Goal: Task Accomplishment & Management: Complete application form

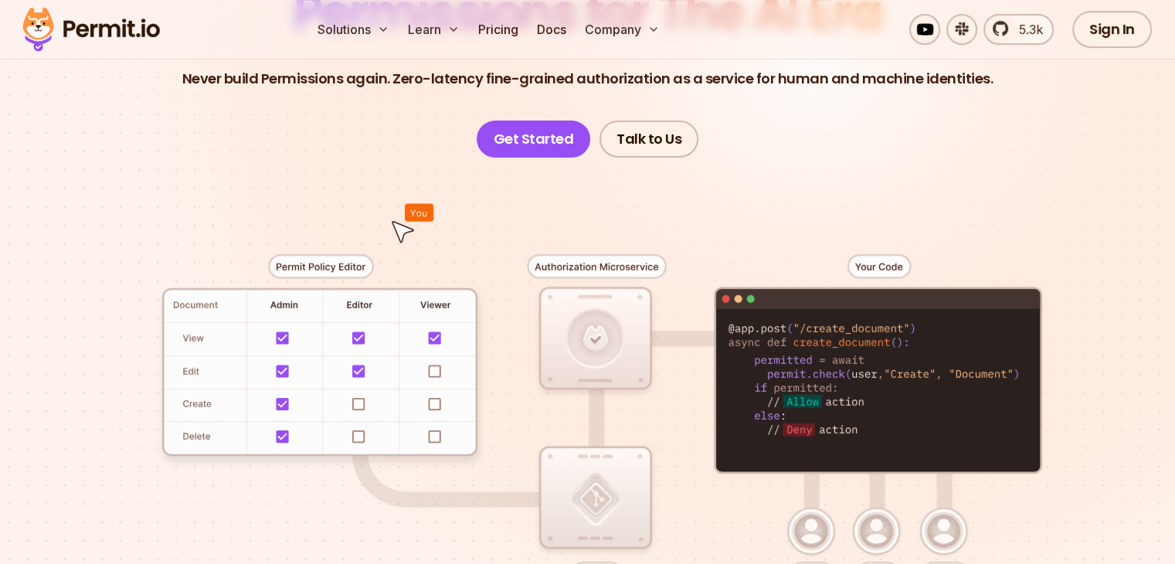
scroll to position [309, 0]
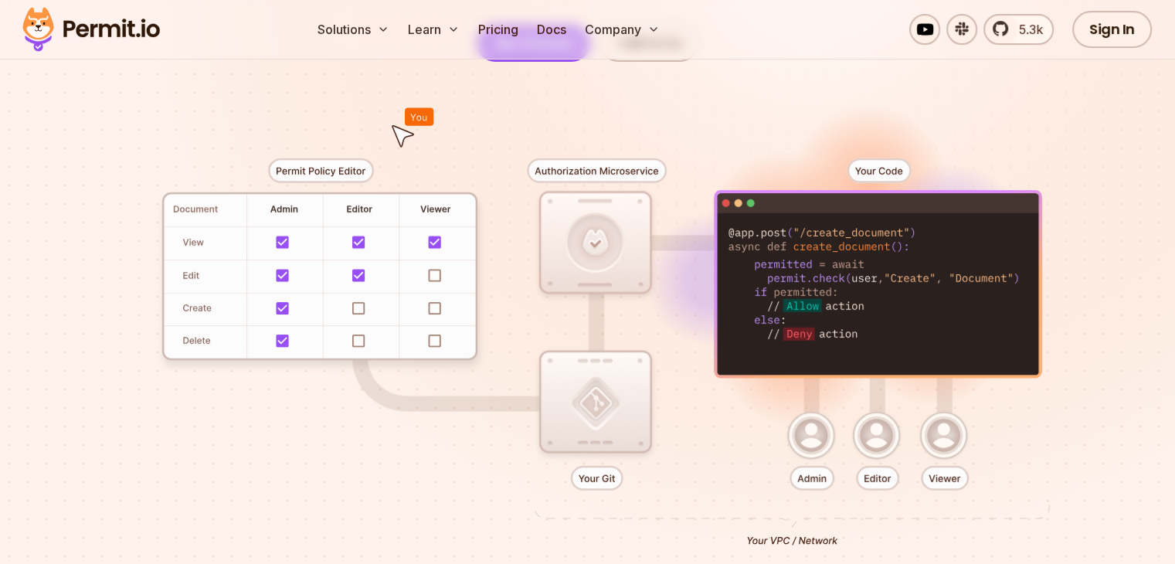
drag, startPoint x: 358, startPoint y: 293, endPoint x: 355, endPoint y: 311, distance: 18.9
click at [355, 305] on div at bounding box center [587, 346] width 1081 height 569
click at [355, 311] on div at bounding box center [587, 346] width 1081 height 569
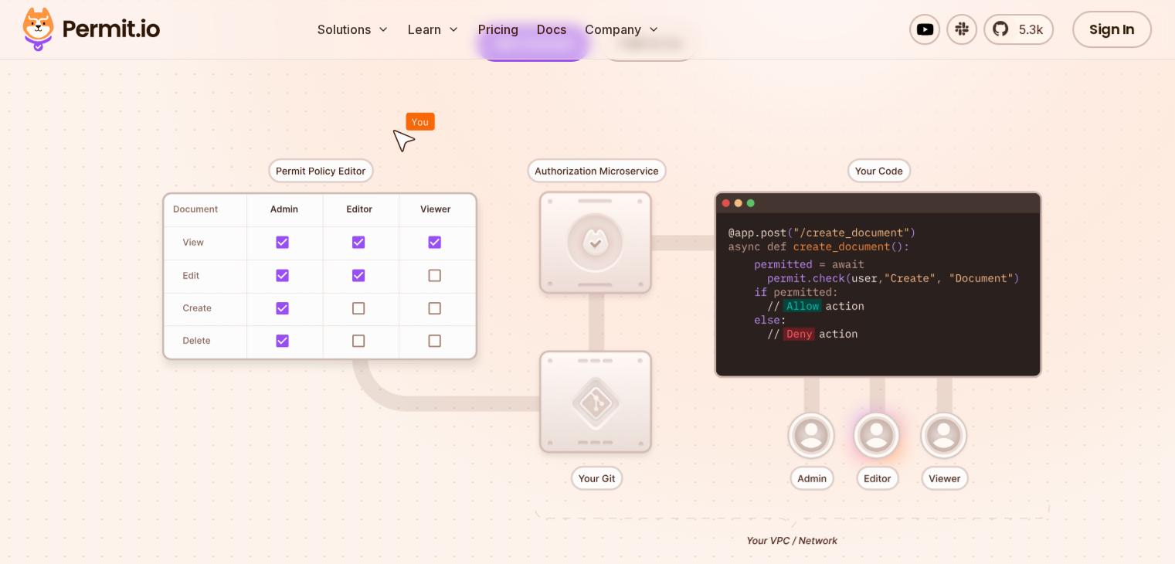
drag, startPoint x: 738, startPoint y: 242, endPoint x: 565, endPoint y: 233, distance: 173.3
click at [565, 233] on div at bounding box center [587, 346] width 1081 height 569
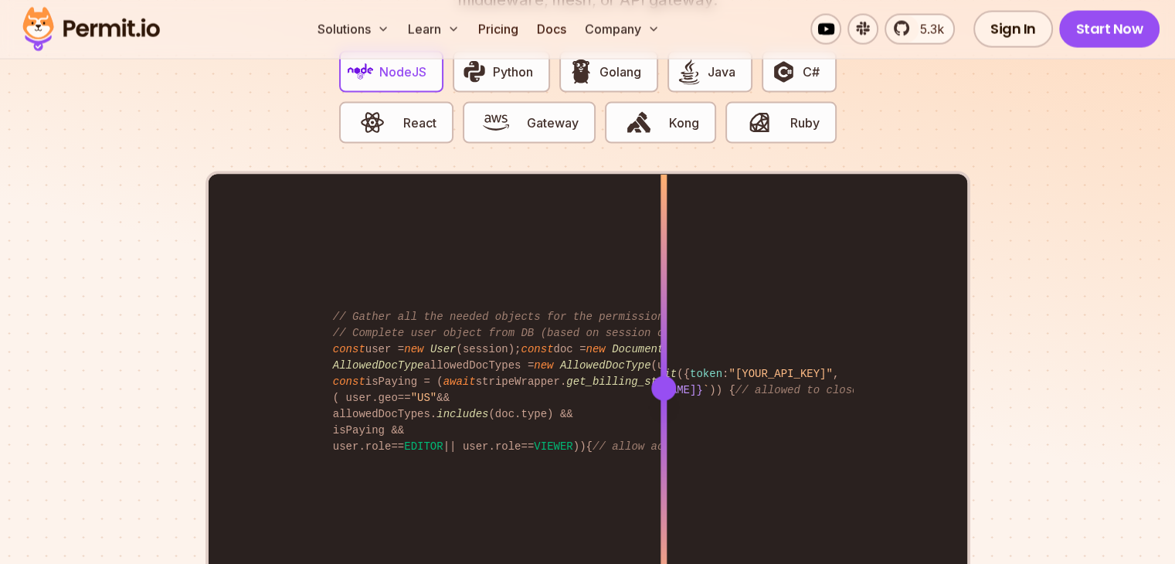
scroll to position [2935, 0]
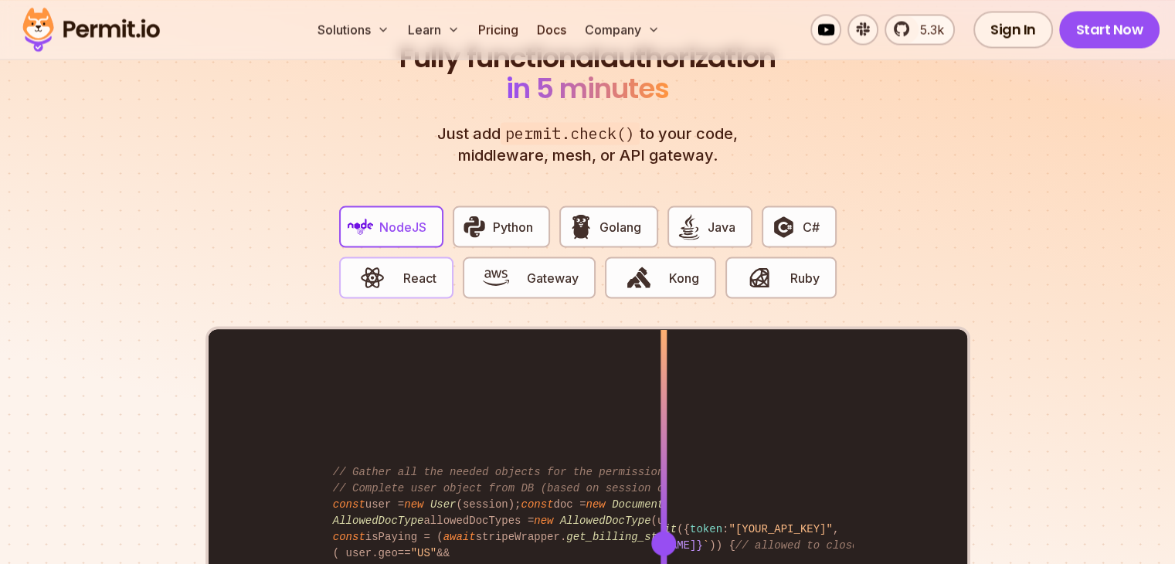
click at [392, 264] on span "button" at bounding box center [373, 277] width 52 height 26
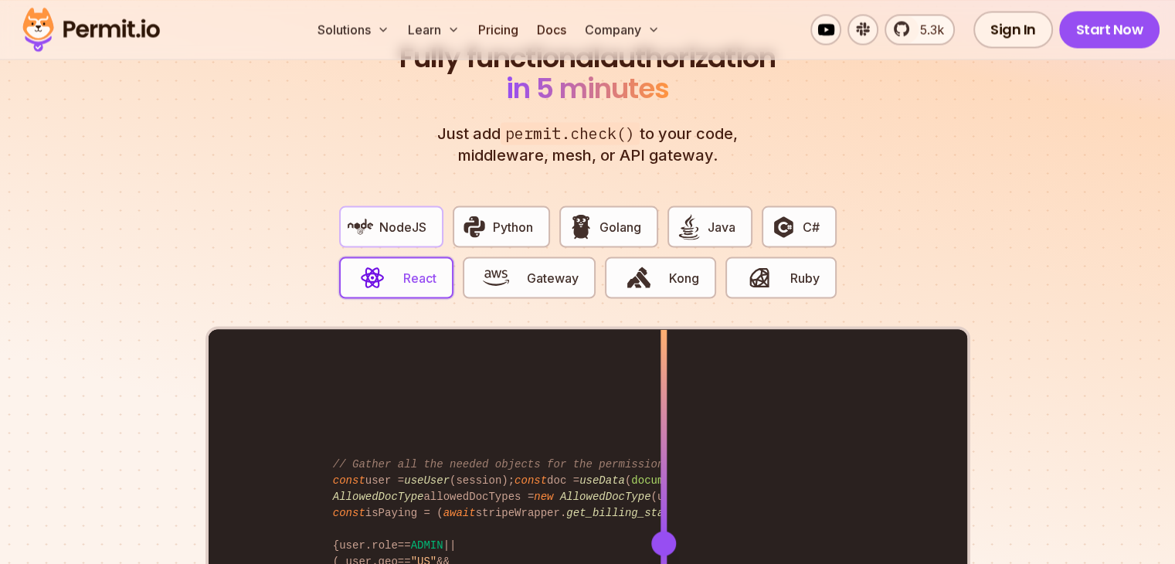
click at [386, 227] on button "NodeJS" at bounding box center [391, 226] width 104 height 42
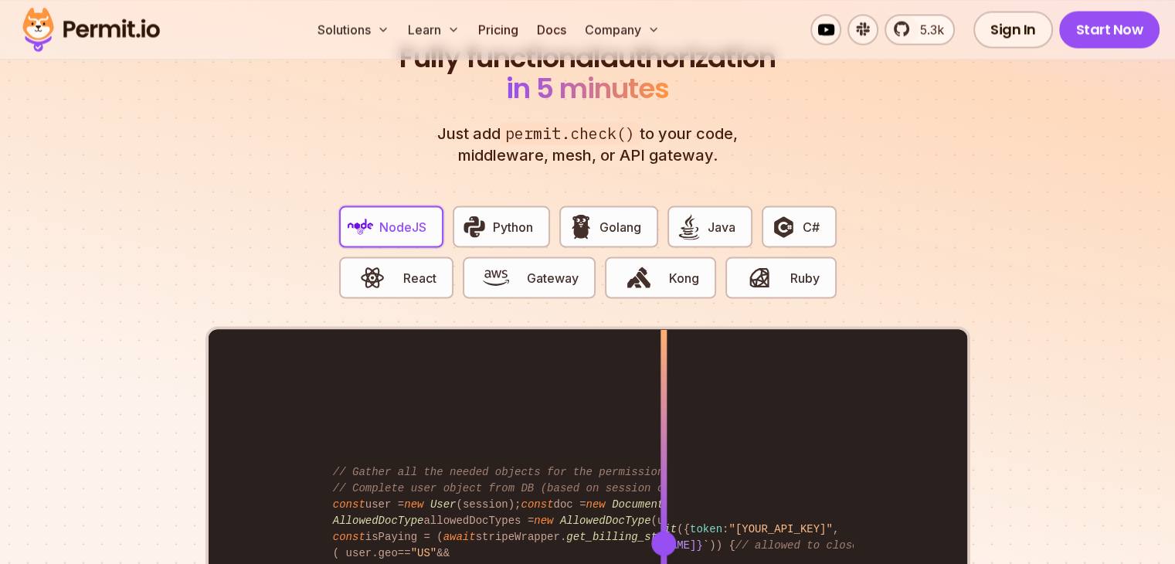
click at [389, 220] on button "NodeJS" at bounding box center [391, 226] width 104 height 42
click at [480, 213] on img "button" at bounding box center [474, 226] width 26 height 26
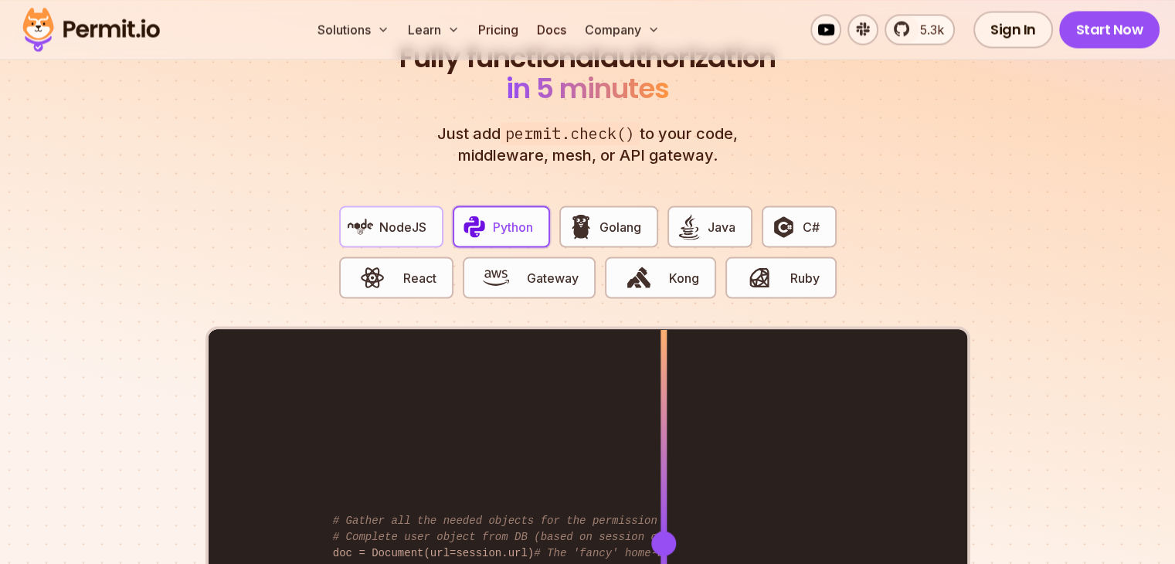
click at [368, 213] on img "button" at bounding box center [361, 226] width 26 height 26
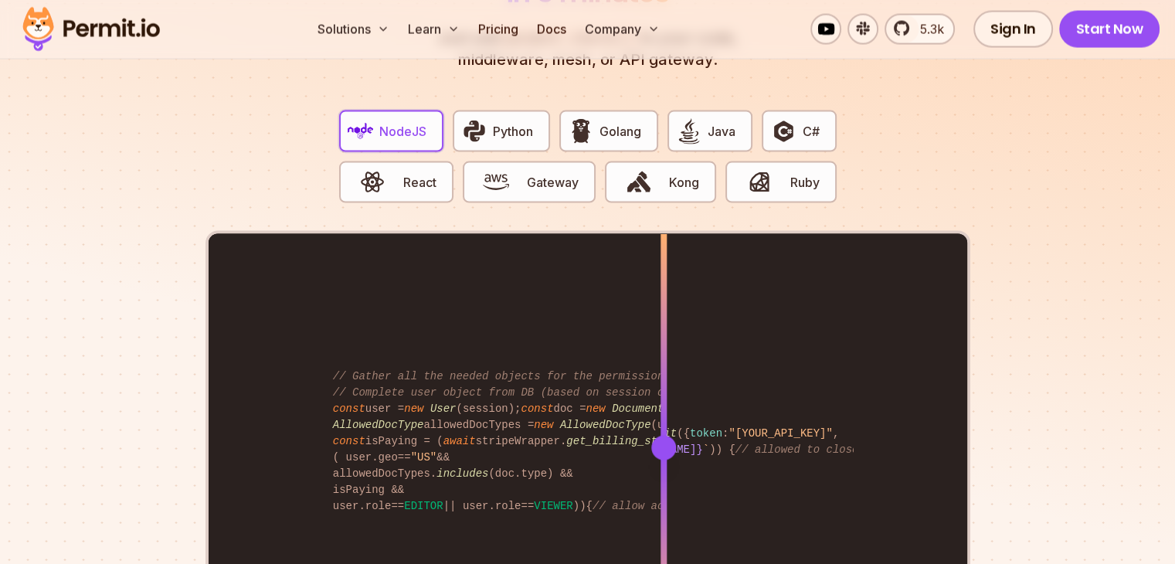
scroll to position [3167, 0]
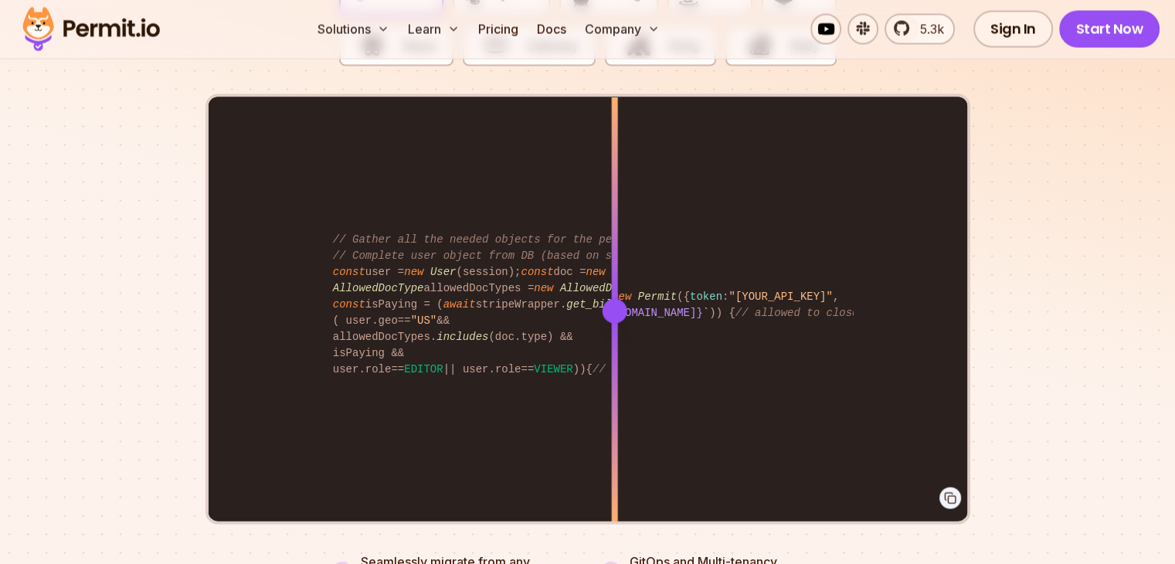
drag, startPoint x: 646, startPoint y: 288, endPoint x: 614, endPoint y: 282, distance: 32.3
click at [614, 299] on div at bounding box center [614, 311] width 25 height 25
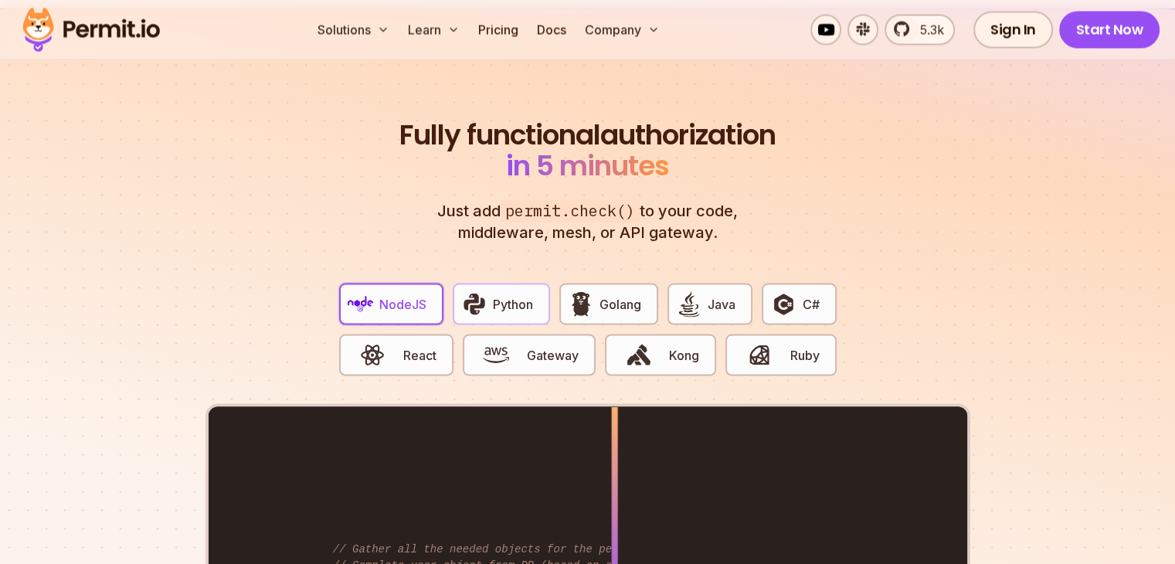
click at [504, 294] on span "Python" at bounding box center [513, 303] width 40 height 19
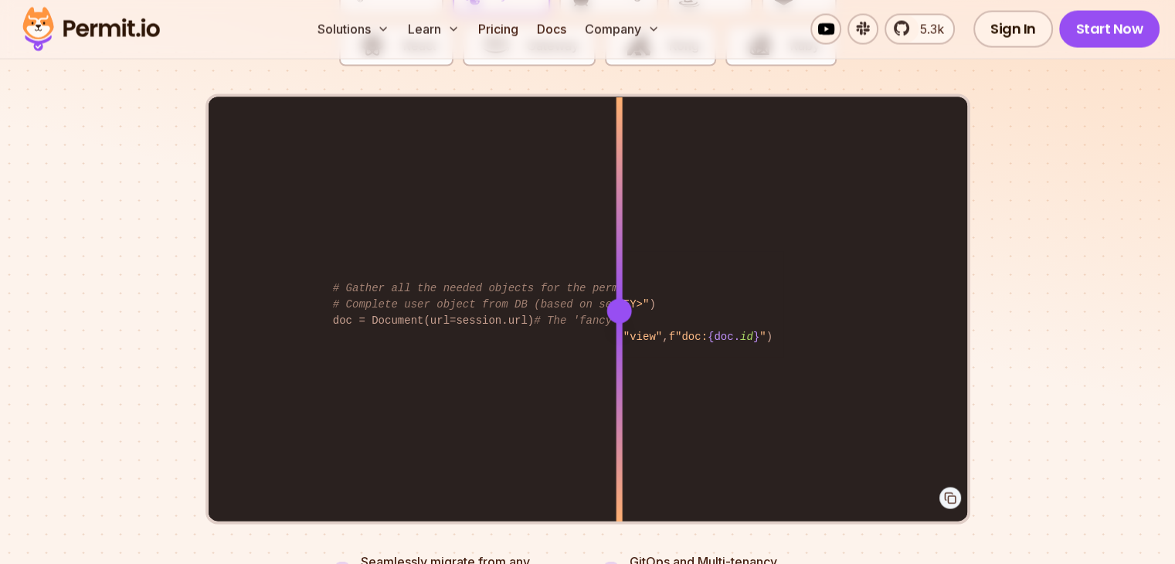
drag, startPoint x: 661, startPoint y: 288, endPoint x: 619, endPoint y: 304, distance: 45.5
click at [619, 304] on div at bounding box center [619, 310] width 6 height 426
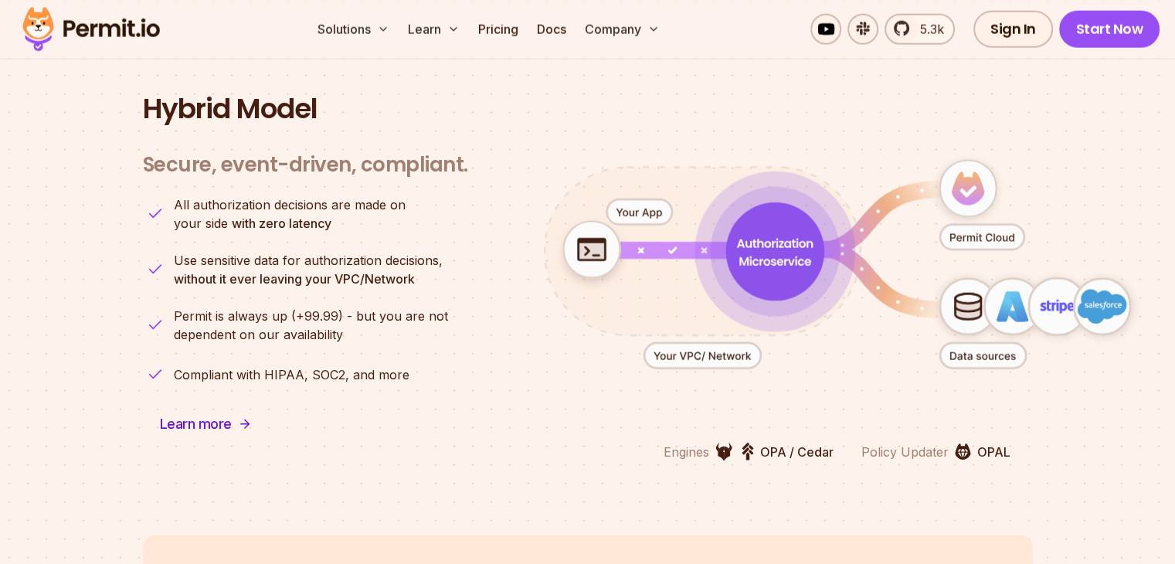
scroll to position [3785, 0]
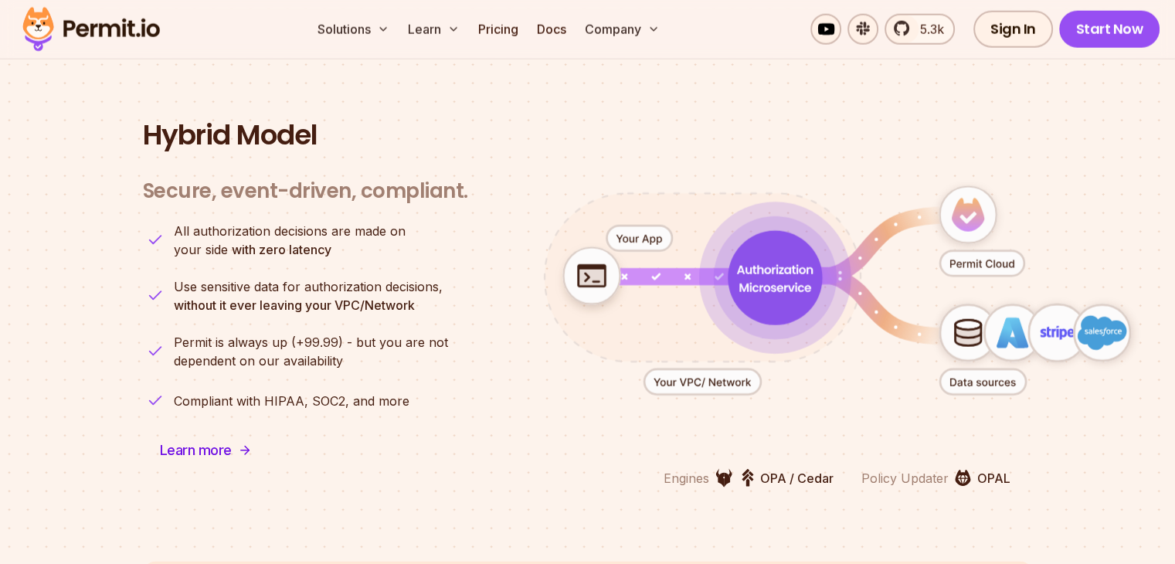
drag, startPoint x: 748, startPoint y: 248, endPoint x: 754, endPoint y: 260, distance: 13.5
click at [753, 260] on g "animation" at bounding box center [839, 281] width 631 height 232
click at [423, 222] on li "All authorization decisions are made on your side with zero latency" at bounding box center [305, 240] width 325 height 37
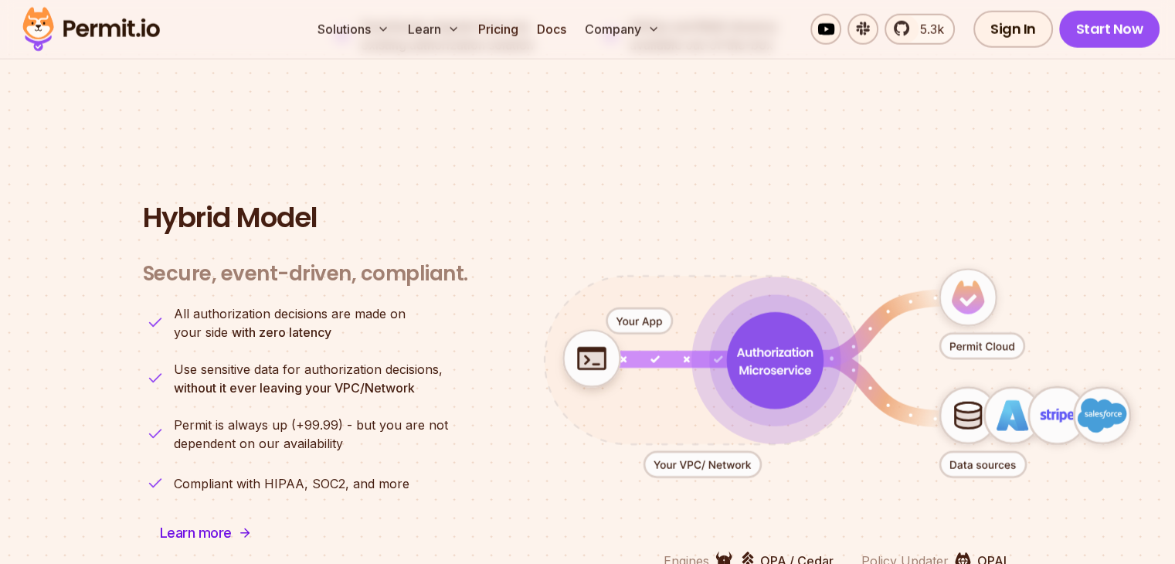
scroll to position [3770, 0]
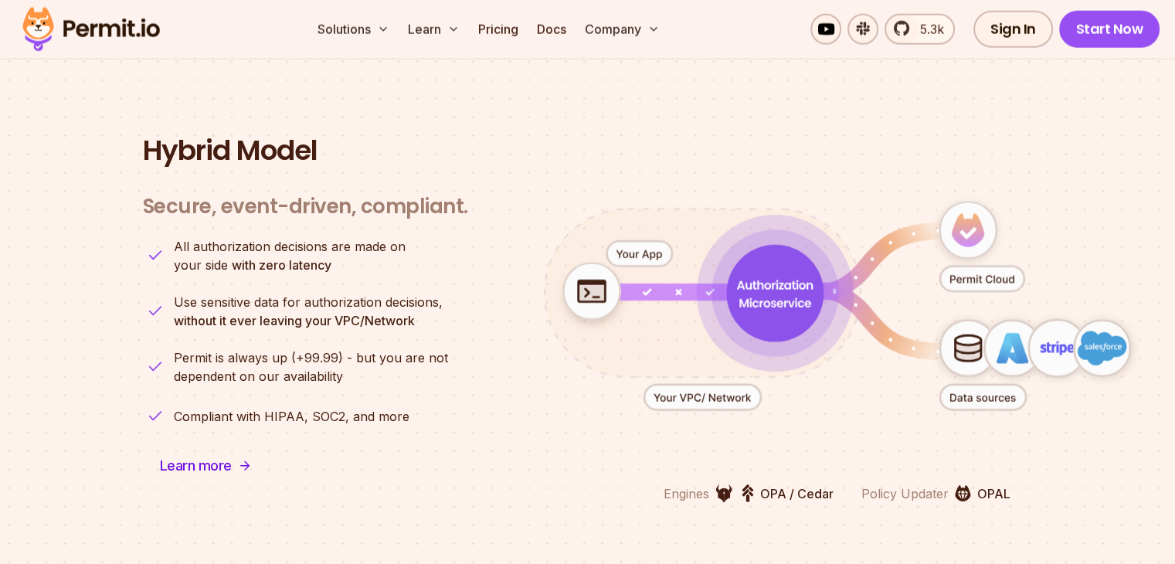
drag, startPoint x: 587, startPoint y: 276, endPoint x: 1003, endPoint y: 192, distance: 424.6
click at [1001, 192] on g "animation" at bounding box center [836, 296] width 640 height 232
drag, startPoint x: 1095, startPoint y: 326, endPoint x: 1071, endPoint y: 260, distance: 69.9
click at [1071, 260] on icon "animation" at bounding box center [837, 306] width 683 height 299
click at [1100, 203] on icon "animation" at bounding box center [837, 306] width 683 height 299
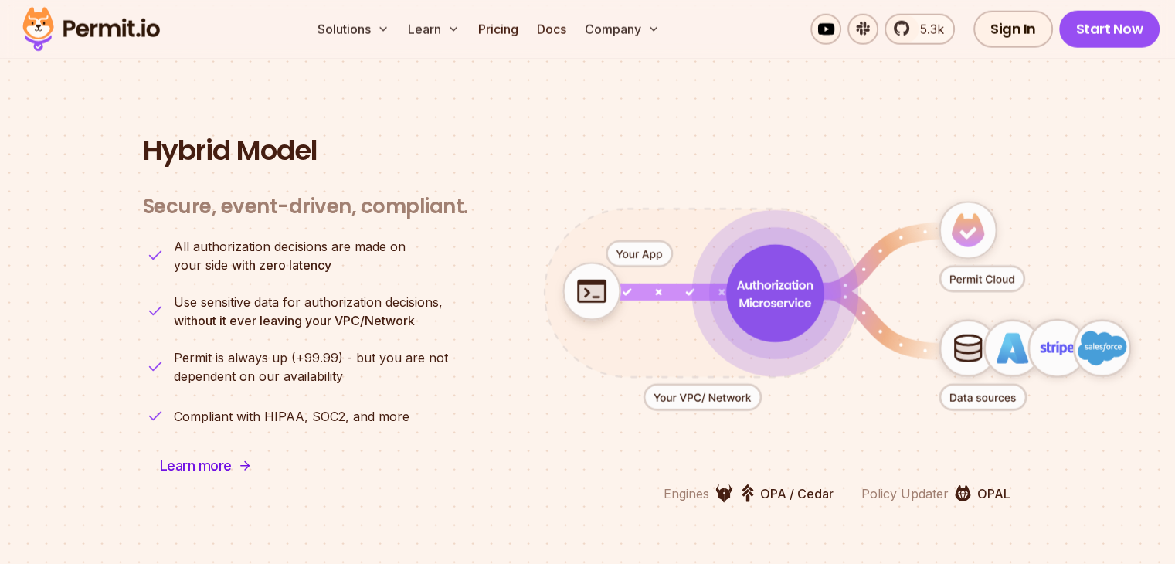
click at [850, 406] on icon "animation" at bounding box center [837, 306] width 683 height 299
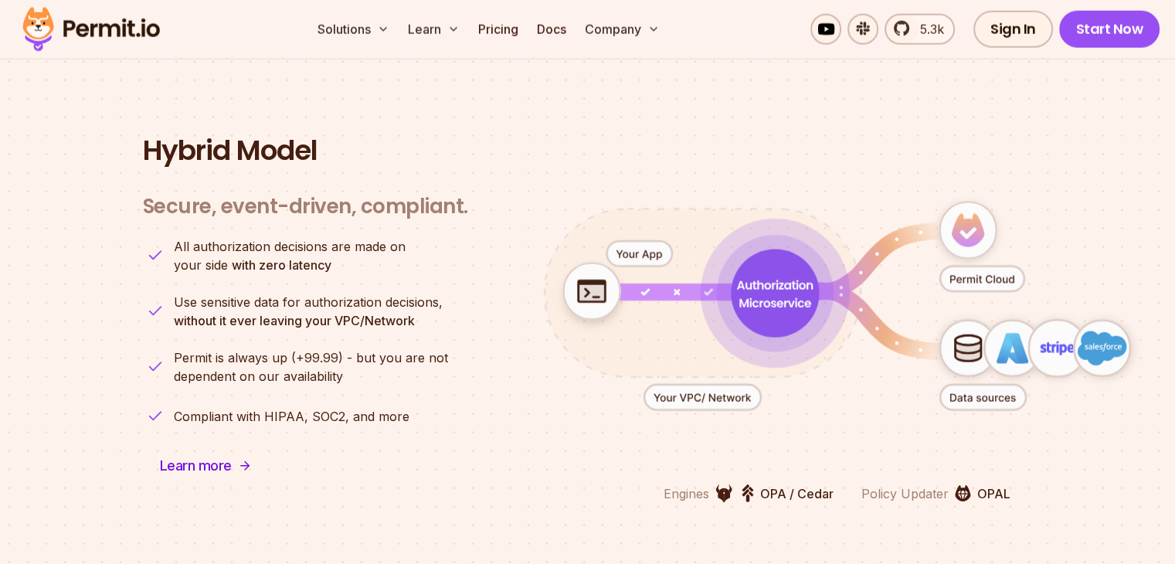
click at [870, 427] on icon "animation" at bounding box center [837, 306] width 683 height 299
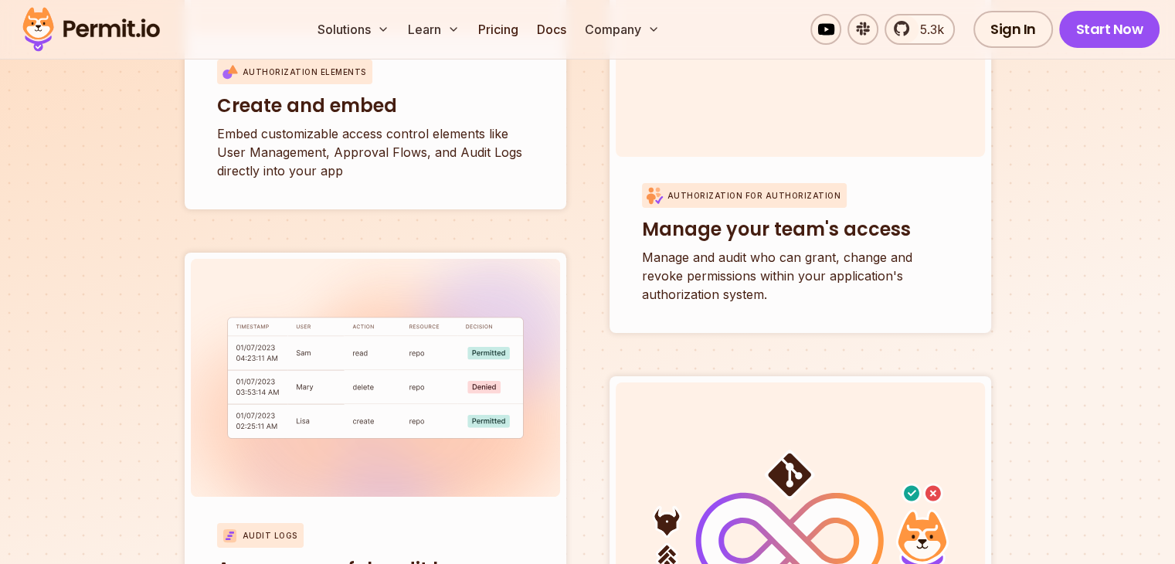
scroll to position [5620, 0]
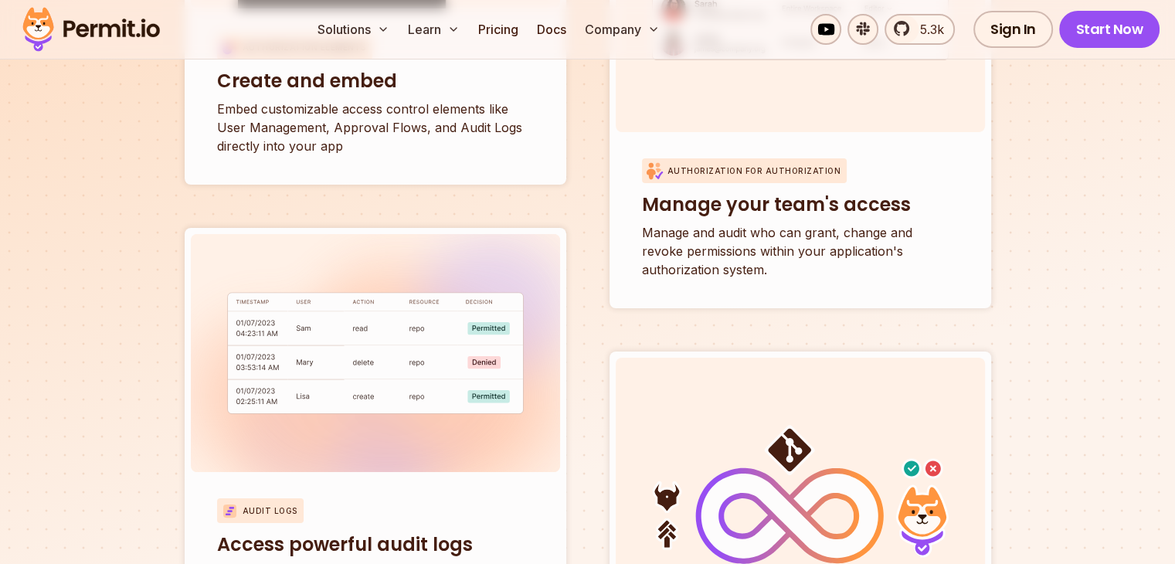
click at [195, 264] on img at bounding box center [375, 353] width 369 height 238
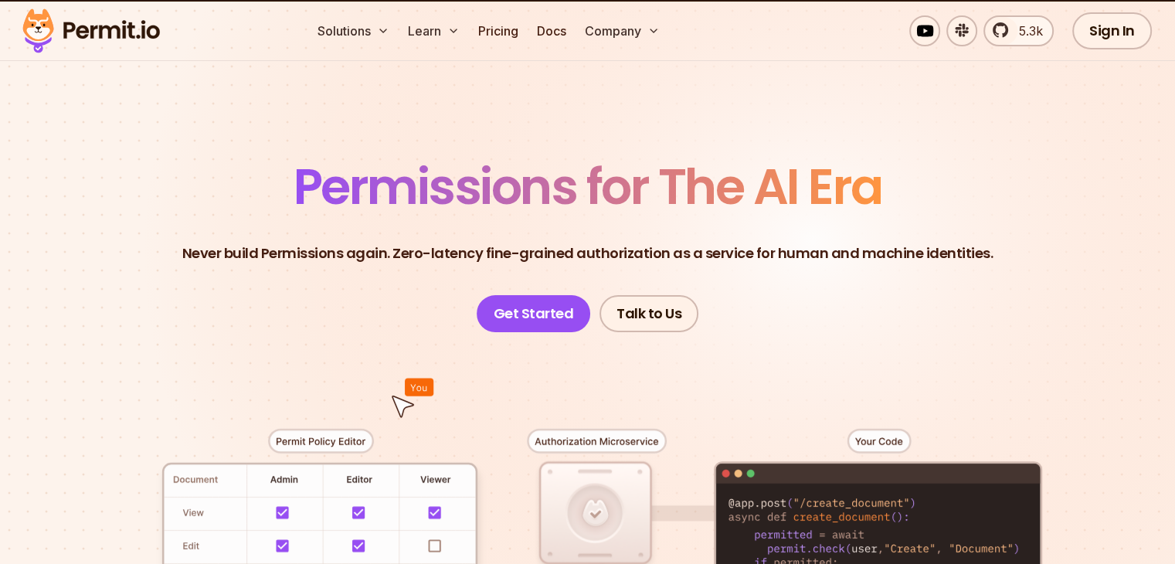
scroll to position [0, 0]
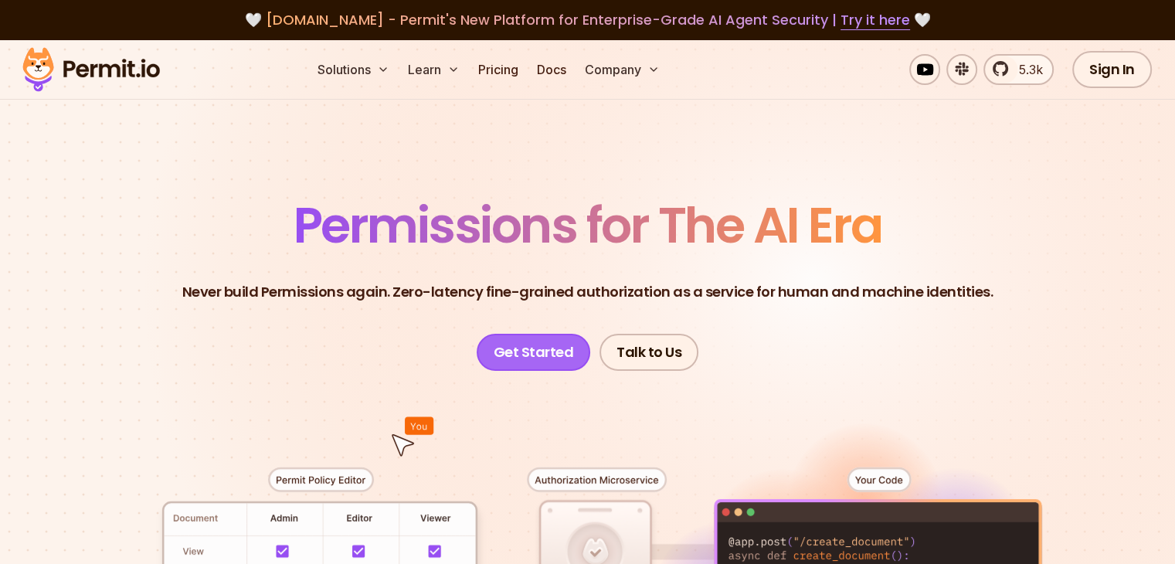
click at [563, 346] on link "Get Started" at bounding box center [534, 352] width 114 height 37
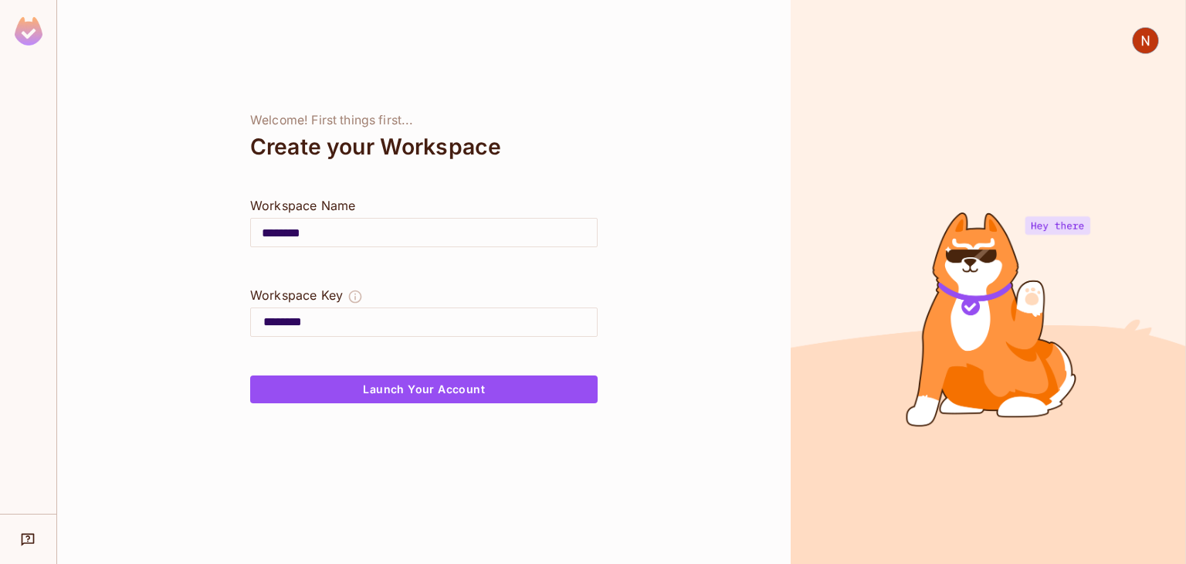
drag, startPoint x: 315, startPoint y: 233, endPoint x: 290, endPoint y: 232, distance: 24.7
click at [290, 232] on input "********" at bounding box center [424, 232] width 346 height 43
type input "******"
type input "*******"
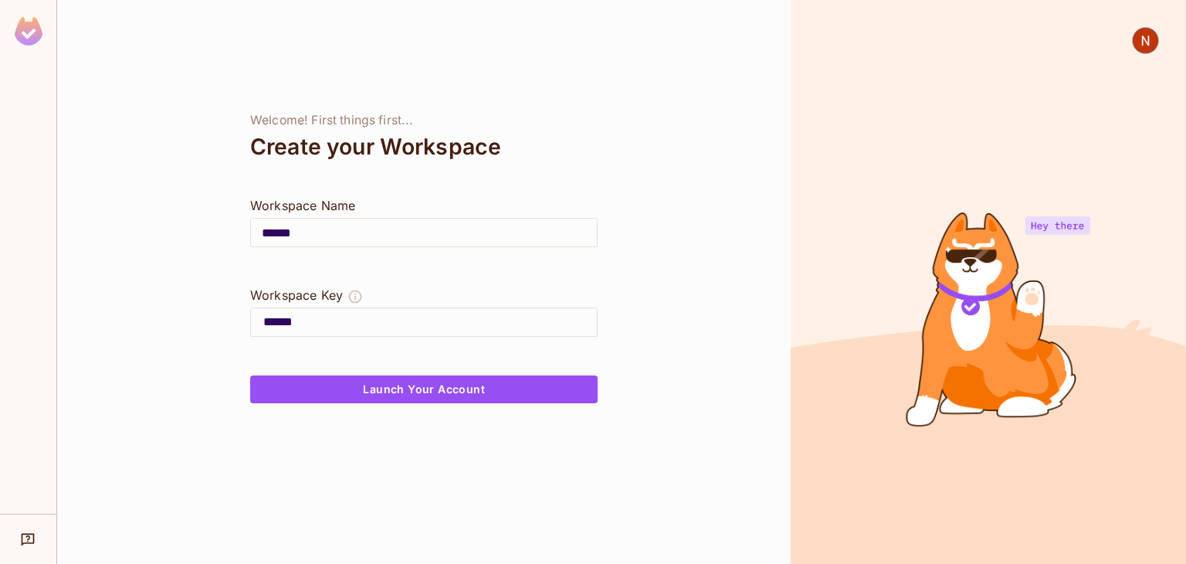
type input "*******"
type input "********"
type input "*********"
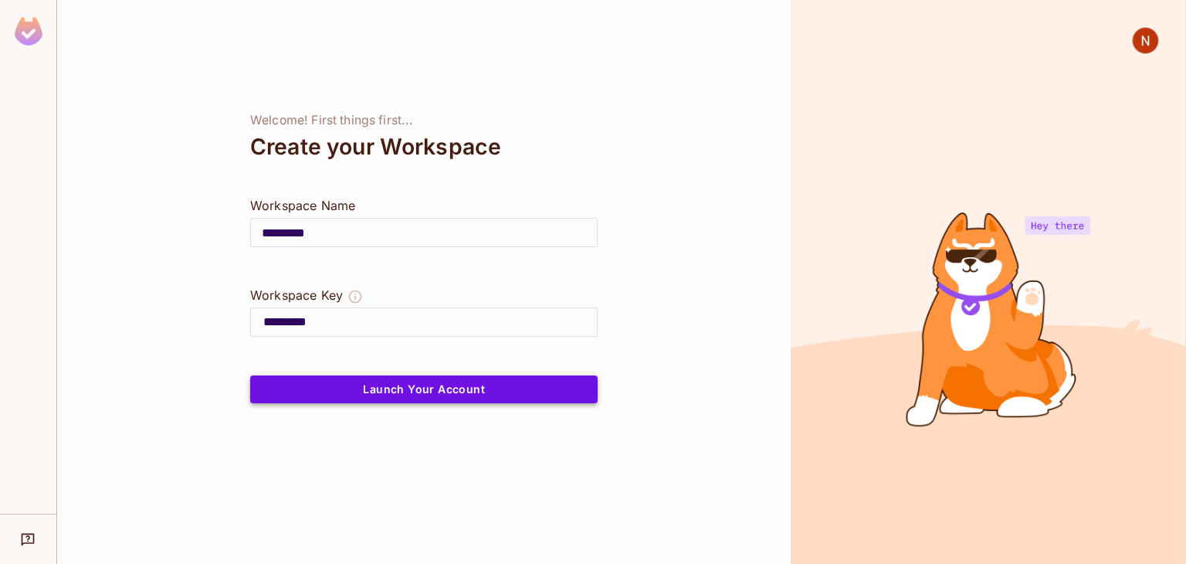
type input "*********"
click at [361, 396] on button "Launch Your Account" at bounding box center [424, 389] width 348 height 28
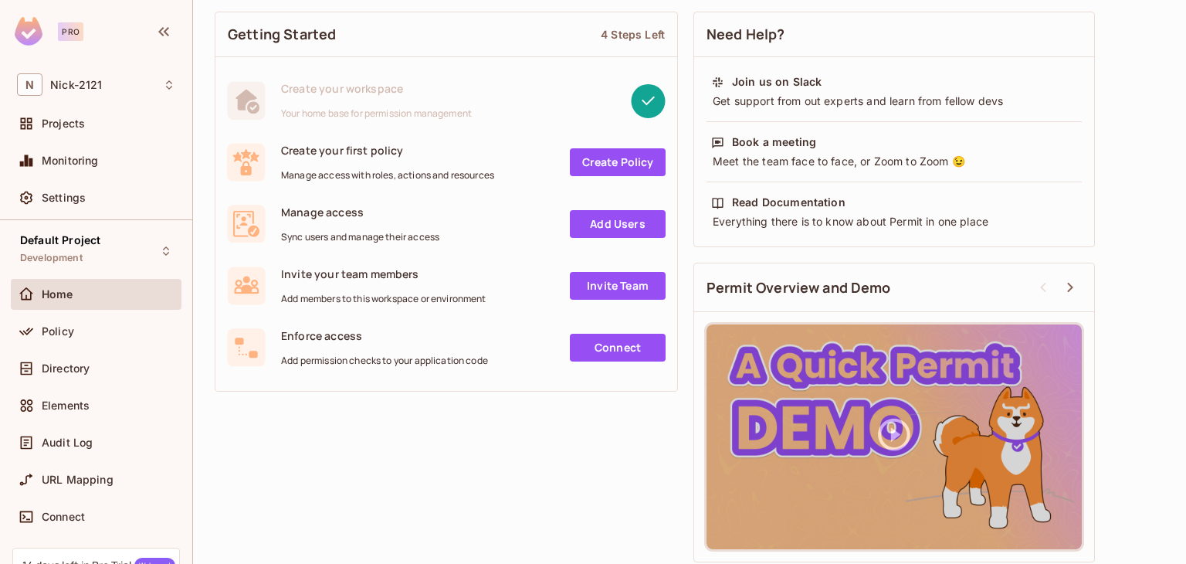
scroll to position [107, 0]
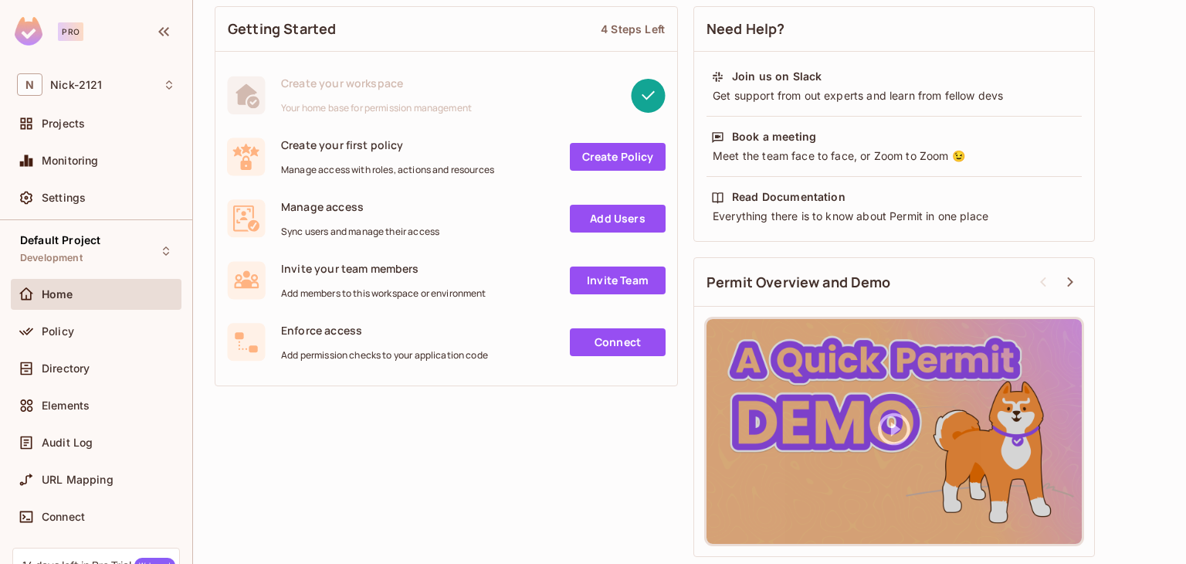
click at [47, 313] on div "Home" at bounding box center [96, 297] width 171 height 37
click at [59, 322] on div "Policy" at bounding box center [96, 331] width 158 height 19
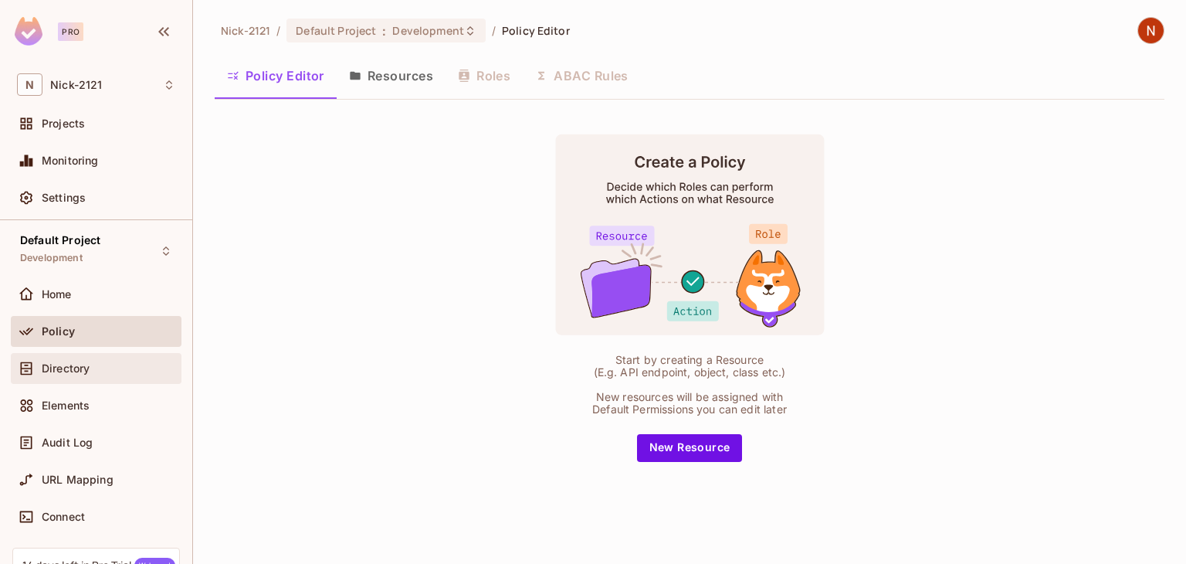
click at [63, 367] on span "Directory" at bounding box center [66, 368] width 48 height 12
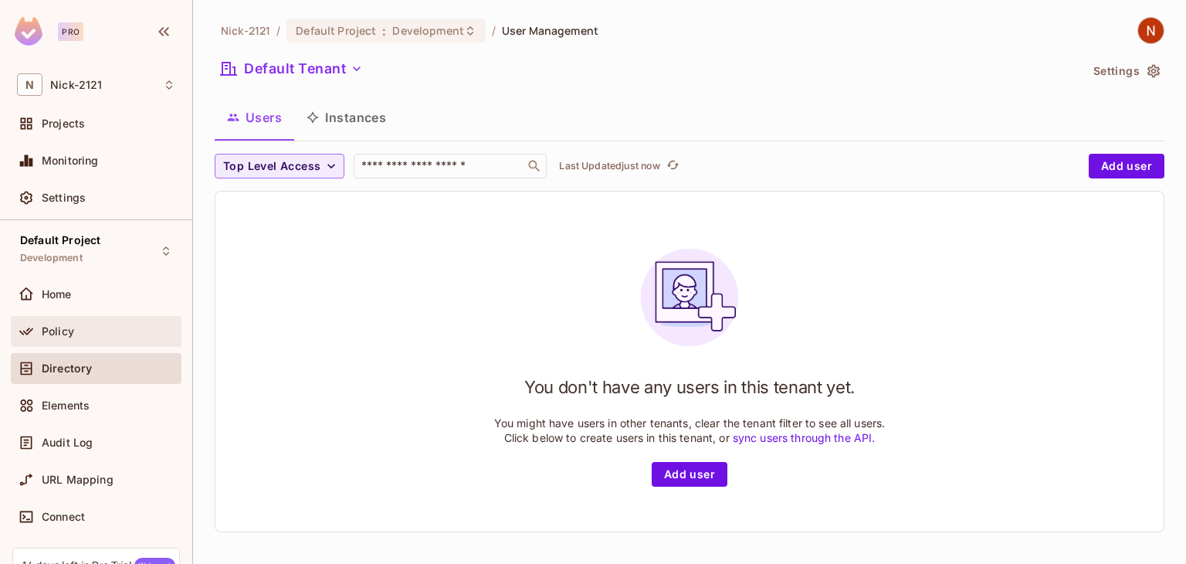
click at [93, 340] on div "Policy" at bounding box center [96, 331] width 171 height 31
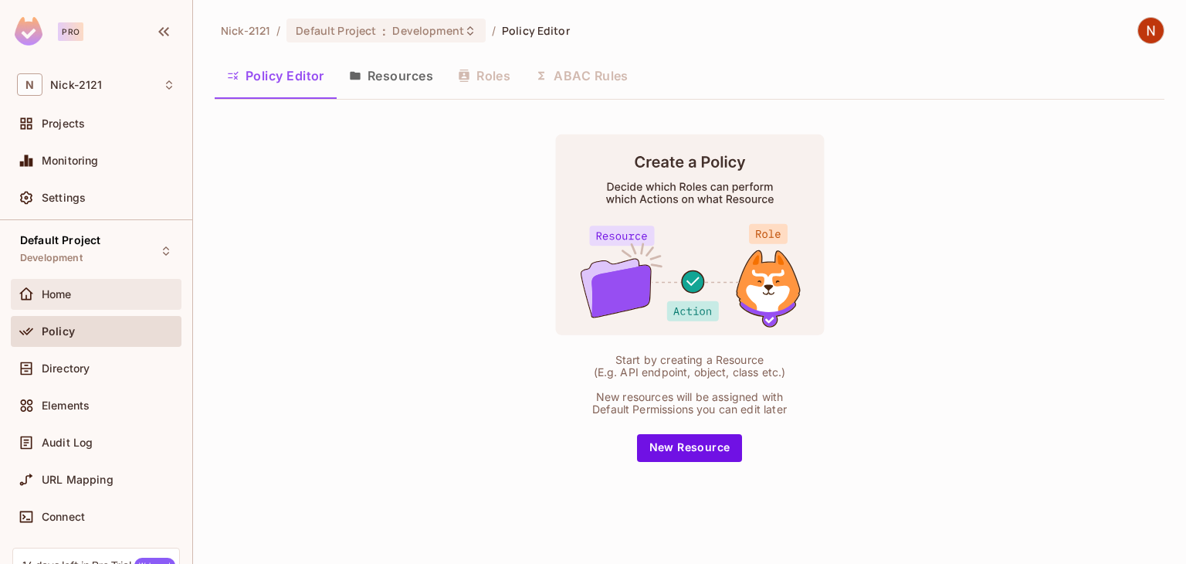
click at [98, 292] on div "Home" at bounding box center [109, 294] width 134 height 12
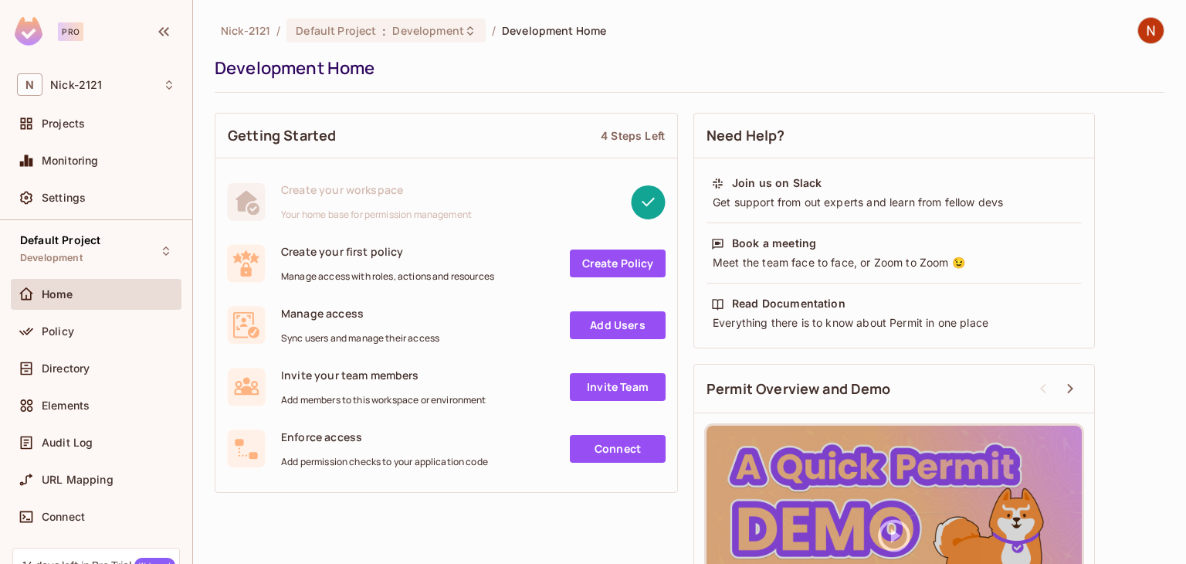
click at [613, 266] on link "Create Policy" at bounding box center [618, 263] width 96 height 28
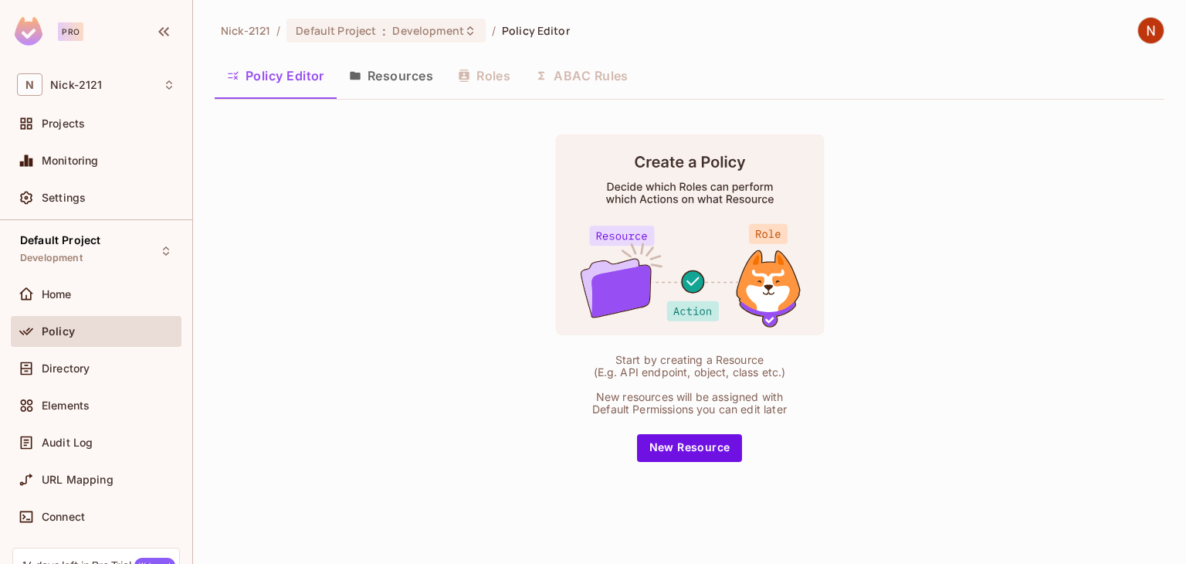
click at [362, 77] on icon "button" at bounding box center [355, 76] width 12 height 12
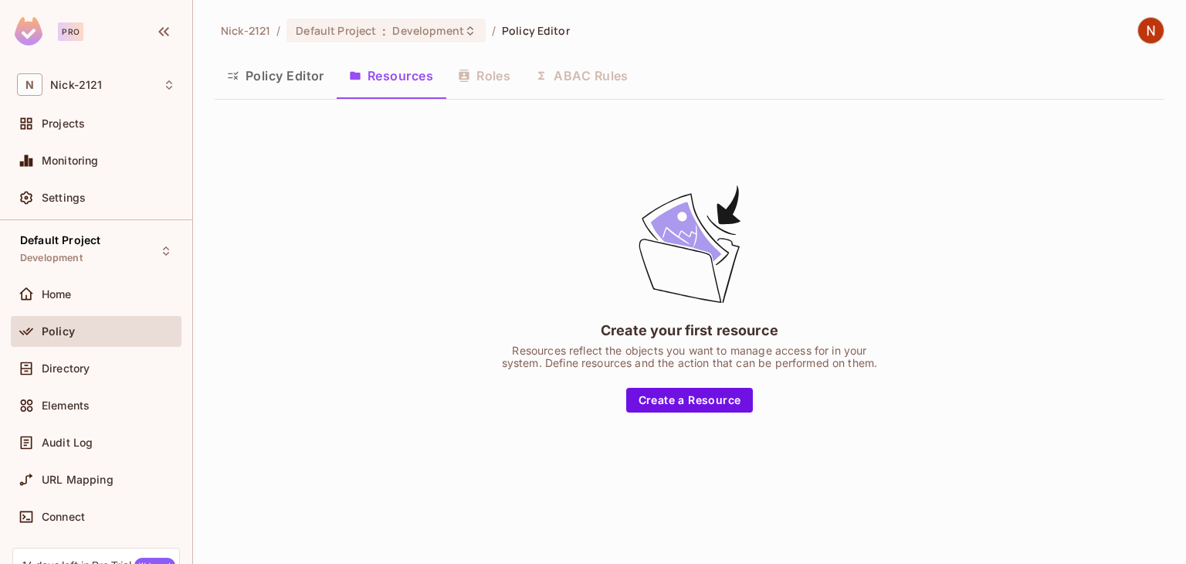
drag, startPoint x: 477, startPoint y: 77, endPoint x: 485, endPoint y: 76, distance: 8.6
click at [477, 77] on div "Policy Editor Resources Roles ABAC Rules" at bounding box center [690, 75] width 950 height 39
click at [518, 76] on div "Policy Editor Resources Roles ABAC Rules" at bounding box center [690, 75] width 950 height 39
click at [297, 78] on button "Policy Editor" at bounding box center [276, 75] width 122 height 39
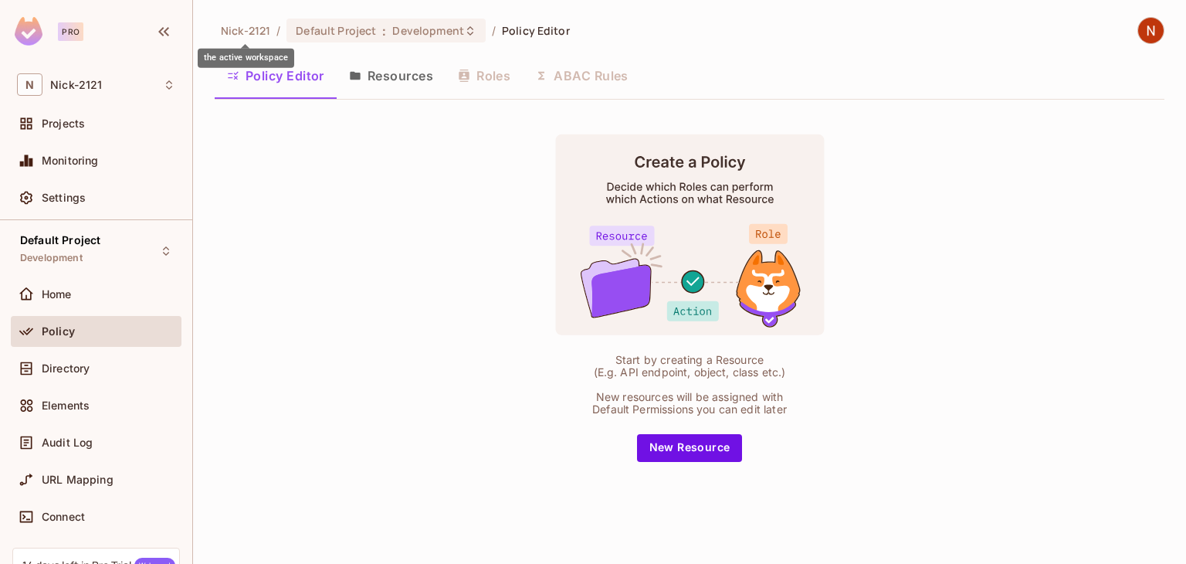
click at [251, 32] on span "Nick-2121" at bounding box center [245, 30] width 49 height 15
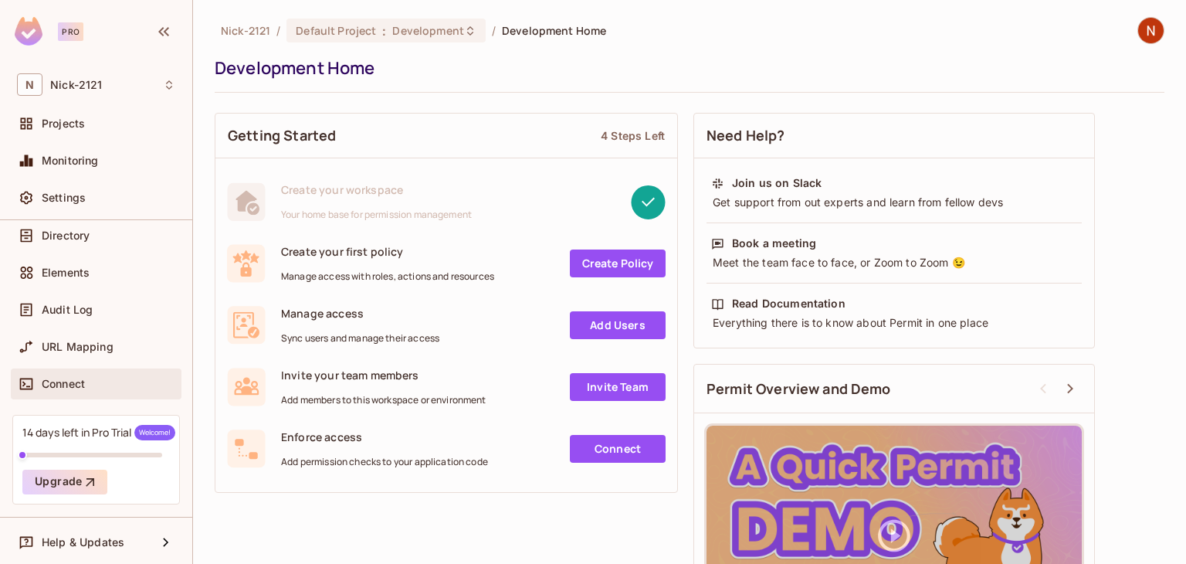
scroll to position [134, 0]
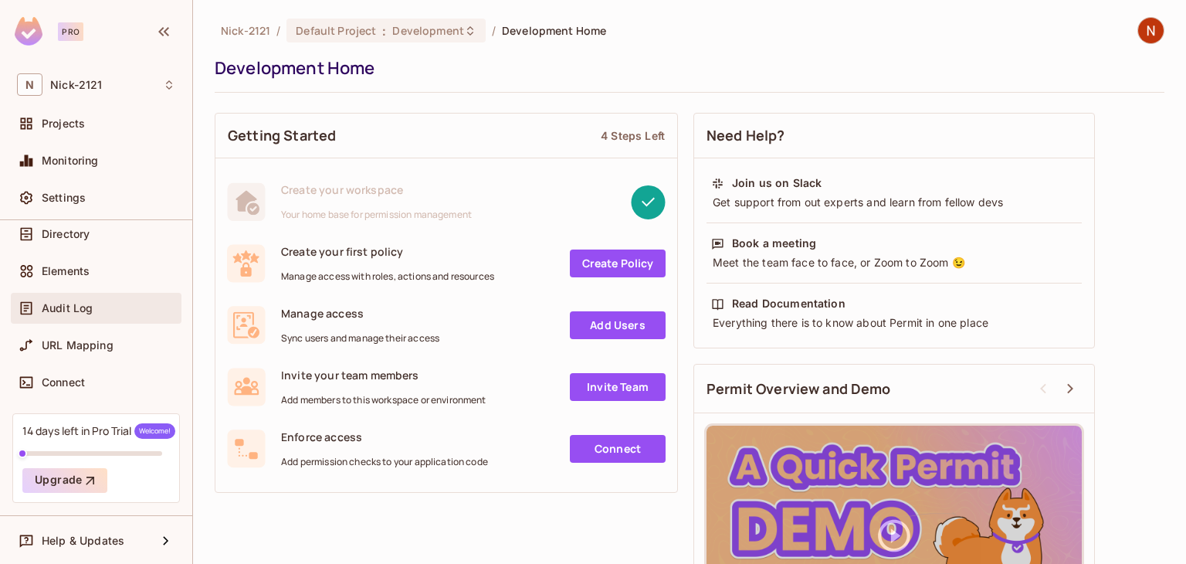
click at [73, 314] on div "Audit Log" at bounding box center [96, 308] width 158 height 19
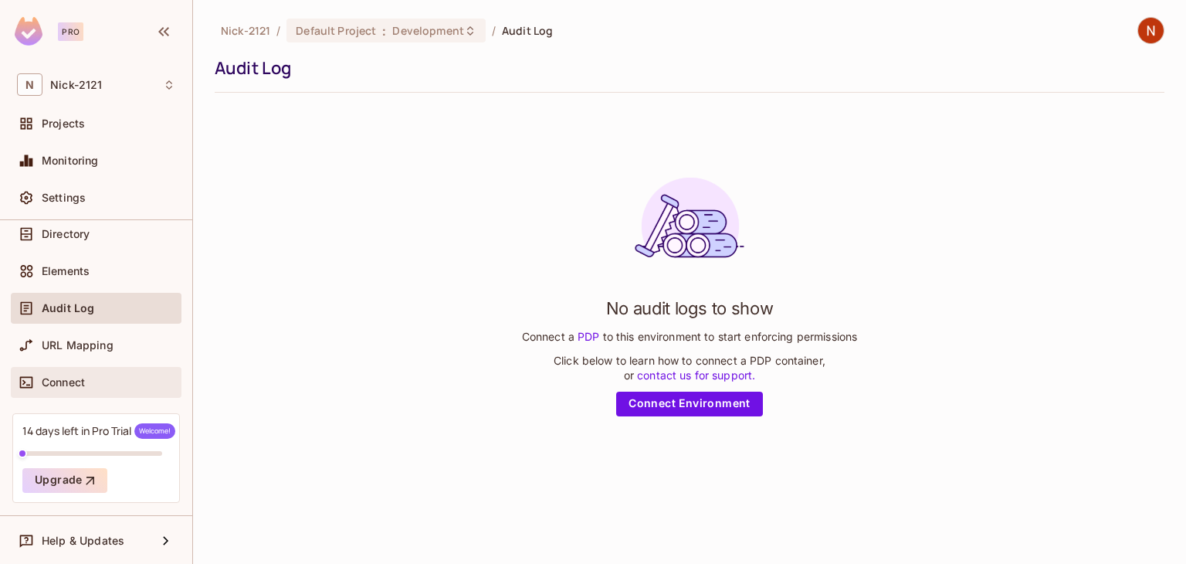
click at [74, 390] on div "Connect" at bounding box center [96, 382] width 158 height 19
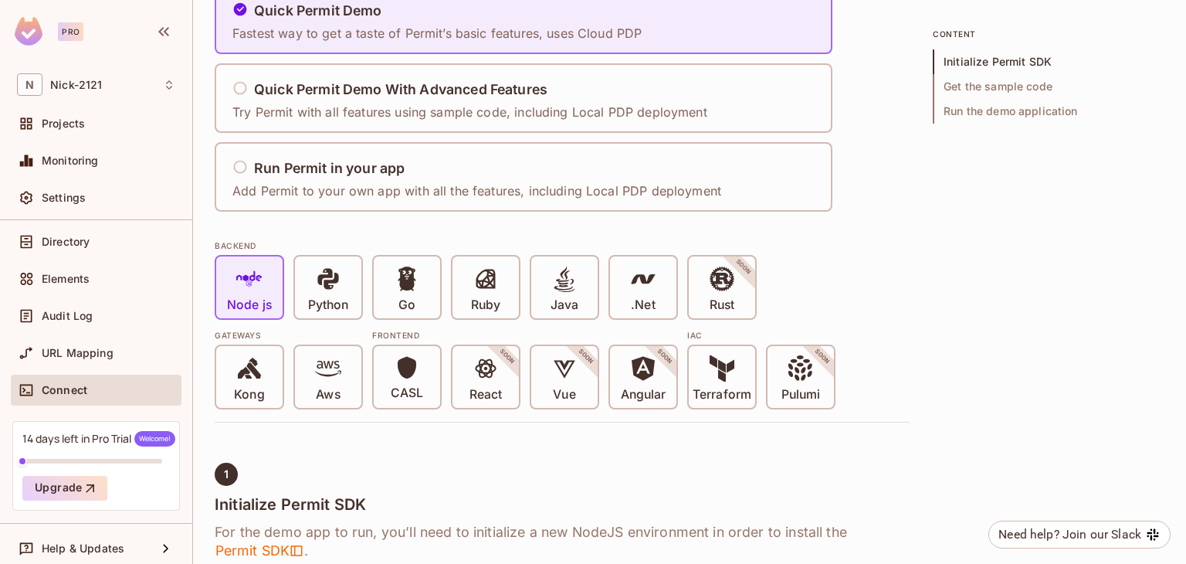
scroll to position [134, 0]
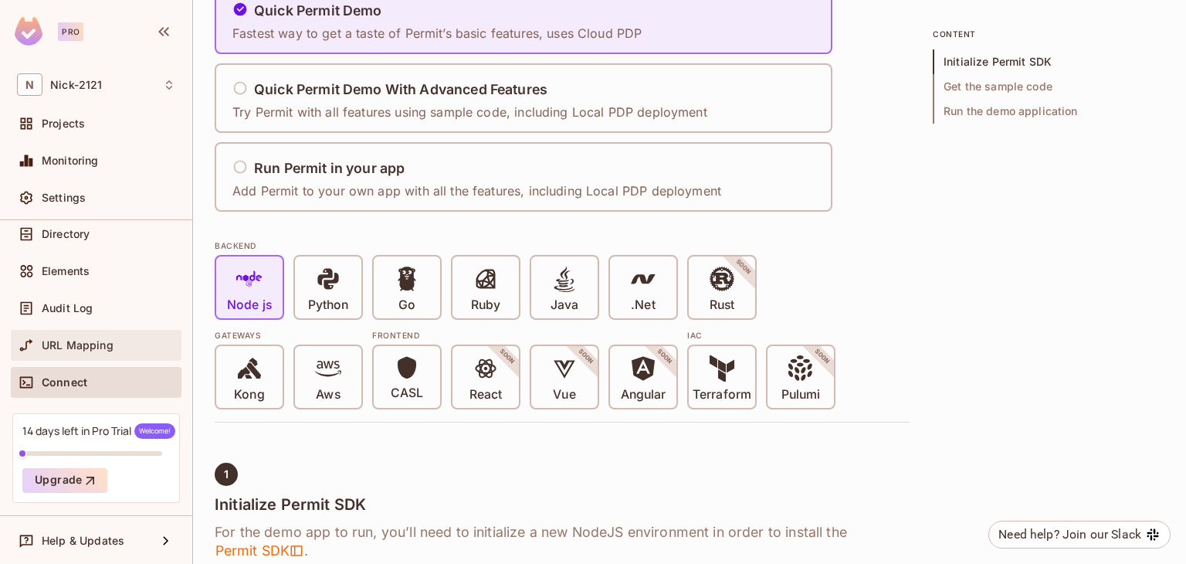
click at [65, 333] on div "URL Mapping" at bounding box center [96, 345] width 171 height 31
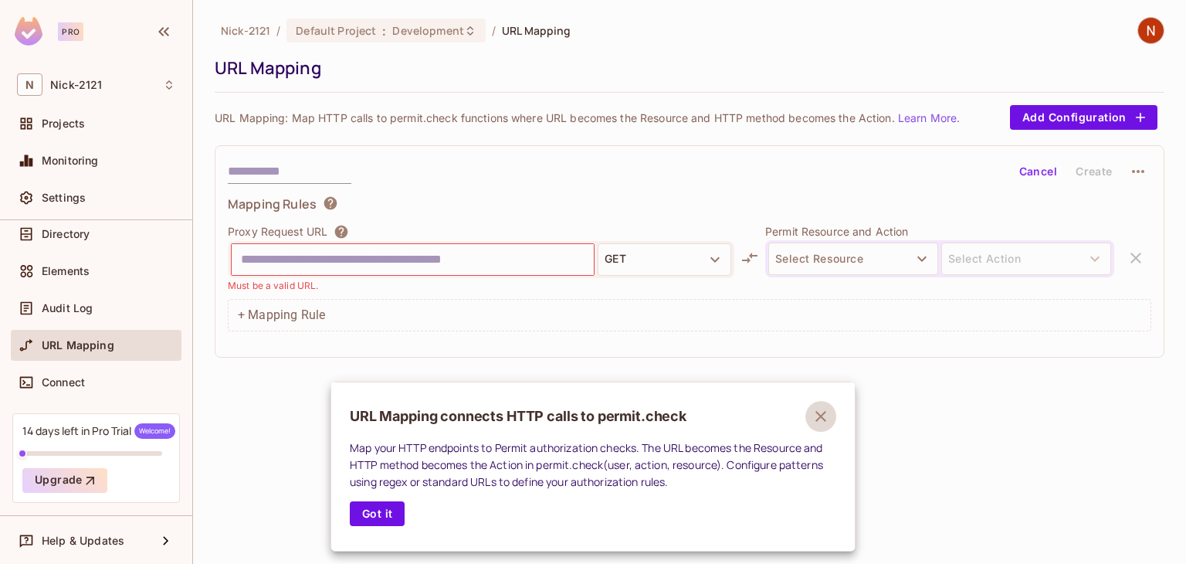
click at [820, 418] on icon "button" at bounding box center [821, 416] width 11 height 11
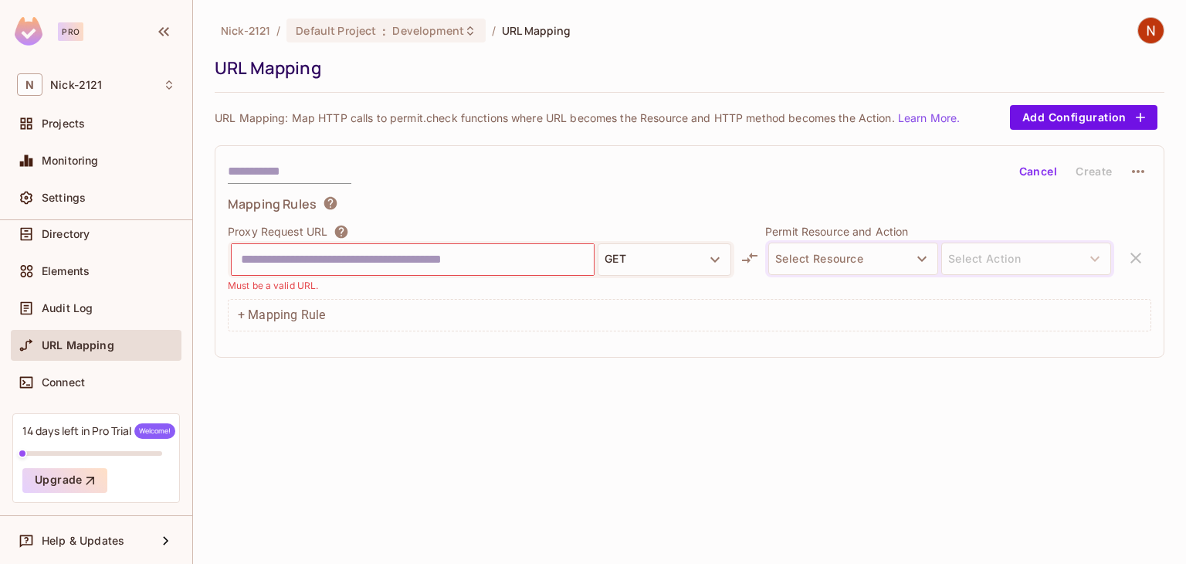
click at [584, 253] on input "text" at bounding box center [413, 259] width 344 height 25
click at [644, 255] on button "GET" at bounding box center [665, 259] width 134 height 32
click at [676, 256] on div at bounding box center [593, 282] width 1186 height 564
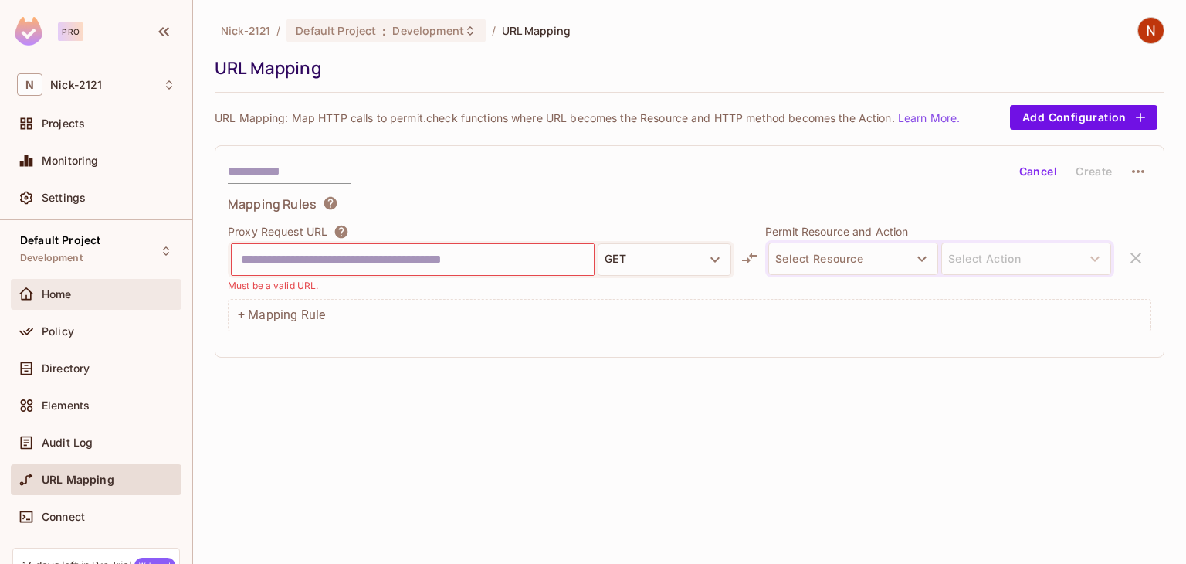
click at [63, 288] on span "Home" at bounding box center [57, 294] width 30 height 12
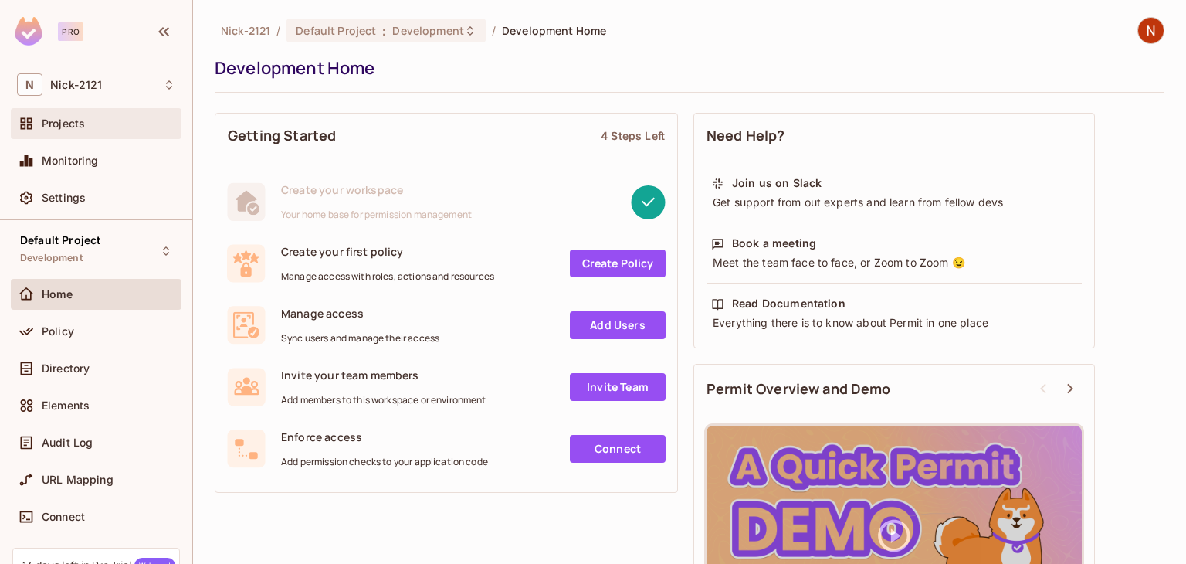
click at [61, 129] on span "Projects" at bounding box center [63, 123] width 43 height 12
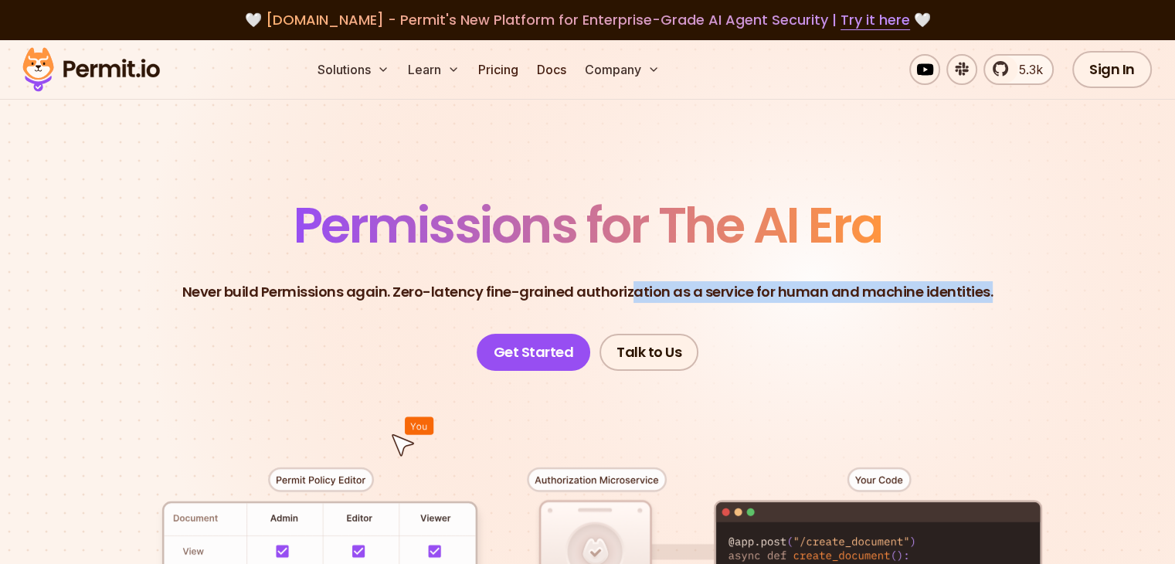
drag, startPoint x: 636, startPoint y: 293, endPoint x: 1026, endPoint y: 296, distance: 389.3
click at [1026, 296] on header "Permissions for The AI Era Never build Permissions again. Zero-latency fine-gra…" at bounding box center [587, 286] width 1081 height 170
click at [911, 310] on header "Permissions for The AI Era Never build Permissions again. Zero-latency fine-gra…" at bounding box center [587, 286] width 1081 height 170
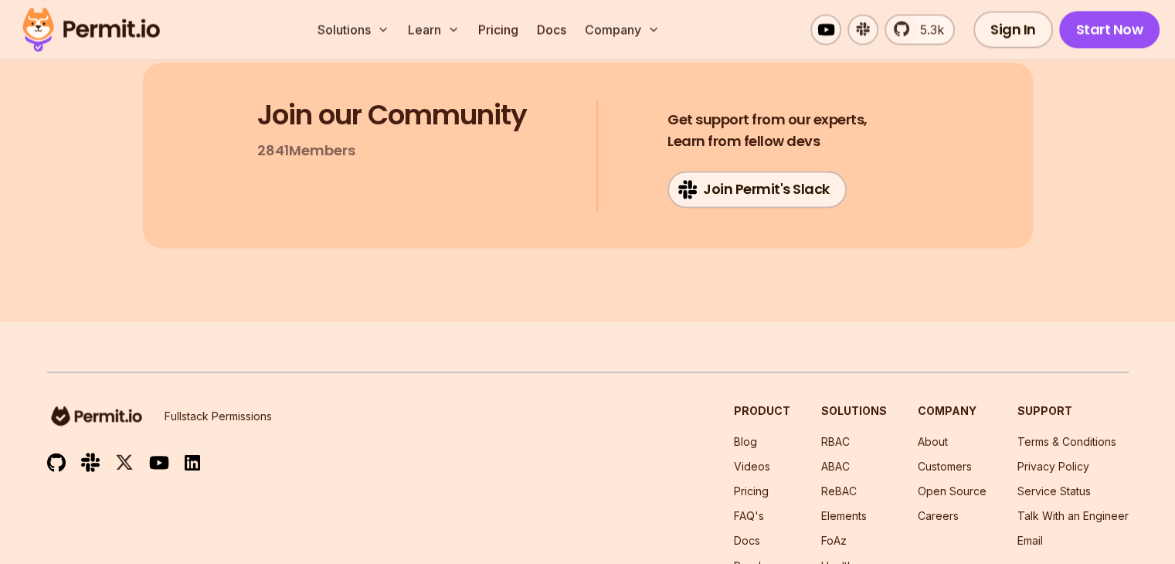
scroll to position [8268, 0]
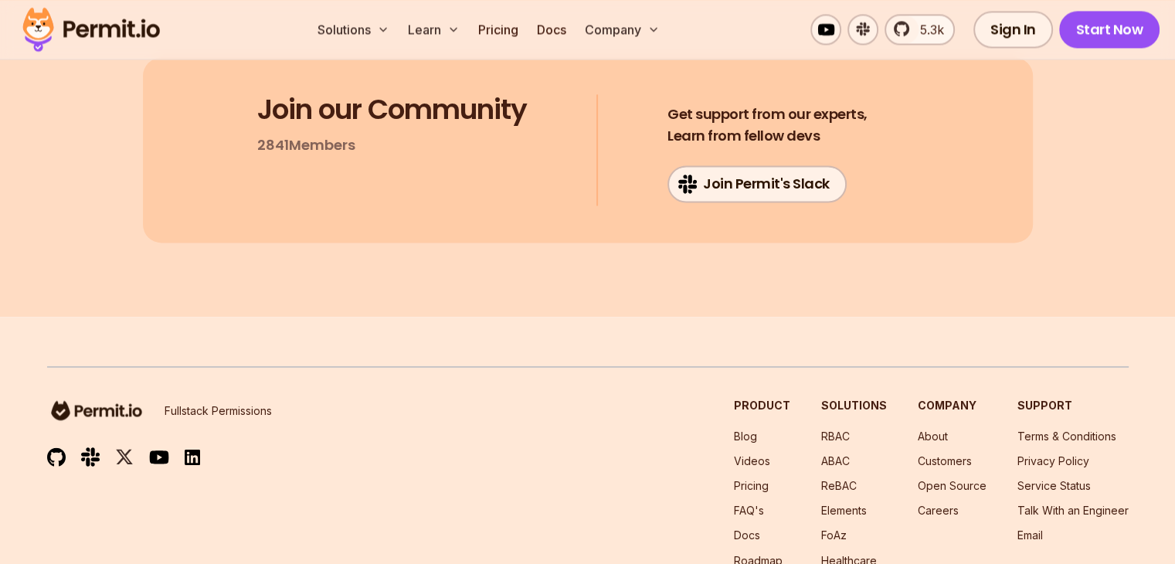
click at [116, 398] on img at bounding box center [96, 410] width 99 height 25
click at [114, 398] on img at bounding box center [96, 410] width 99 height 25
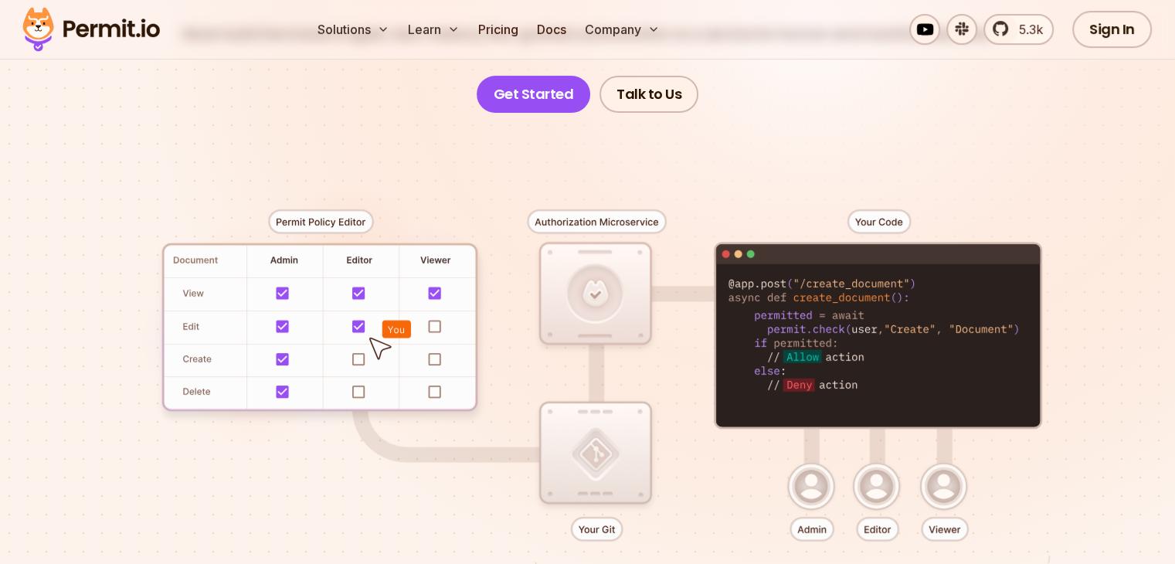
scroll to position [232, 0]
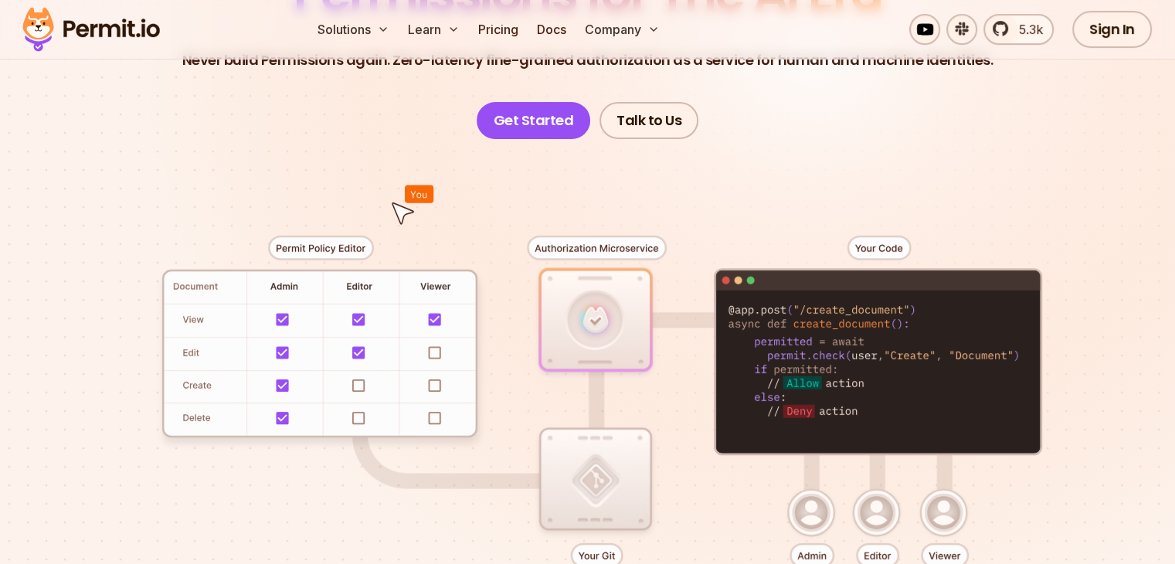
click at [305, 245] on div at bounding box center [587, 423] width 1081 height 569
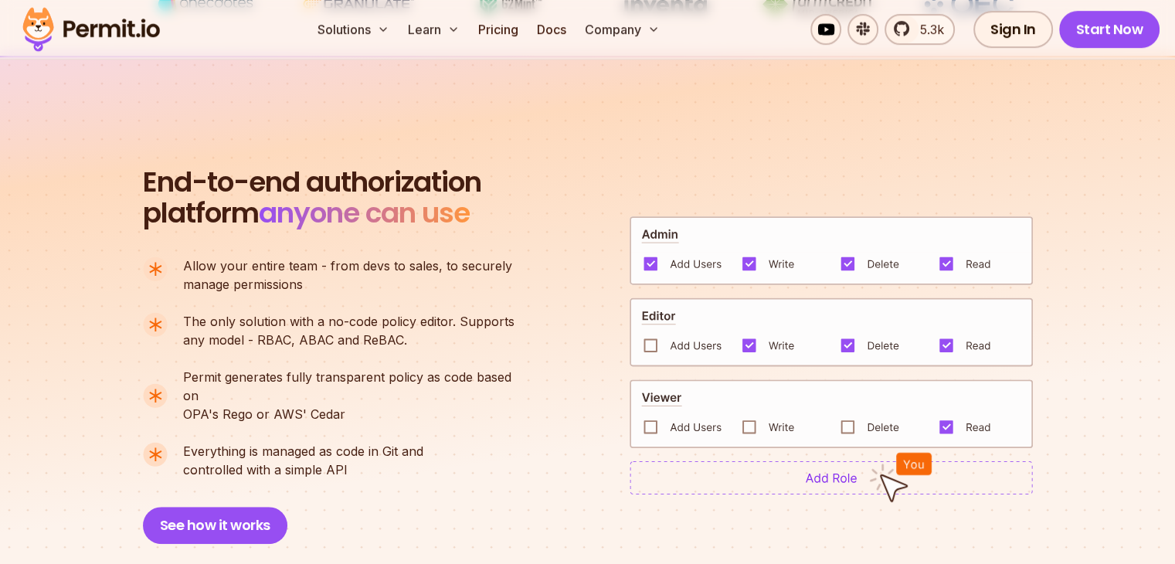
scroll to position [1081, 0]
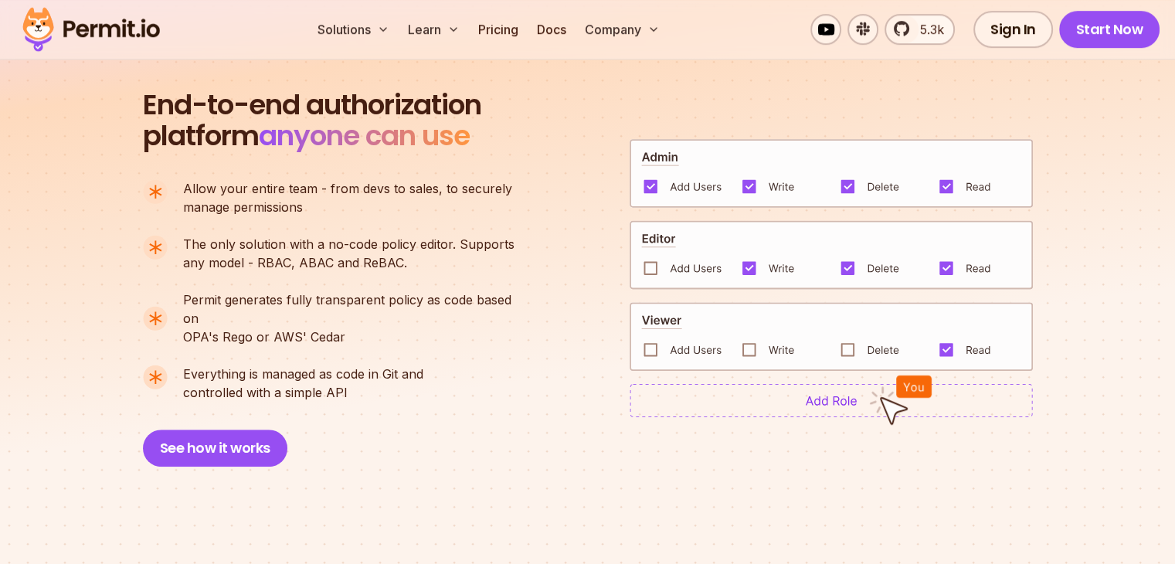
click at [848, 342] on img at bounding box center [831, 336] width 403 height 69
click at [744, 339] on img at bounding box center [831, 336] width 403 height 69
